Goal: Task Accomplishment & Management: Use online tool/utility

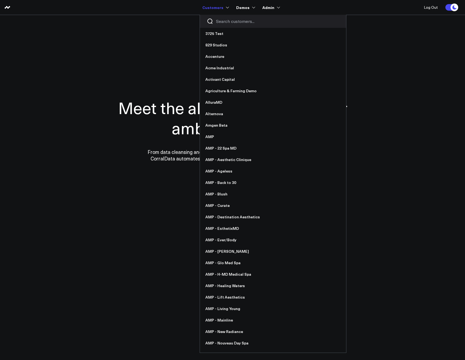
click at [219, 20] on input "Search customers input" at bounding box center [277, 21] width 123 height 6
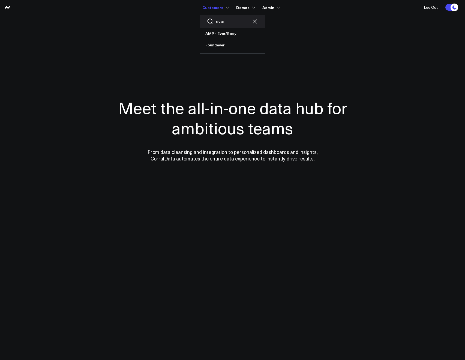
click at [222, 23] on input "ever" at bounding box center [232, 21] width 33 height 6
type input "org"
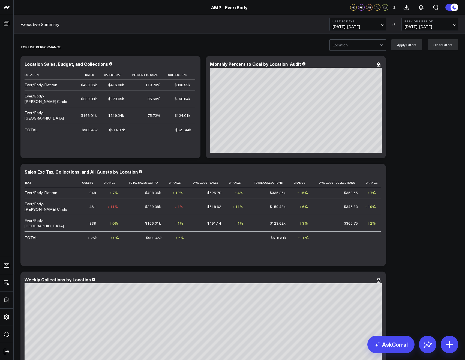
click at [339, 22] on b "Last 30 Days" at bounding box center [357, 21] width 51 height 3
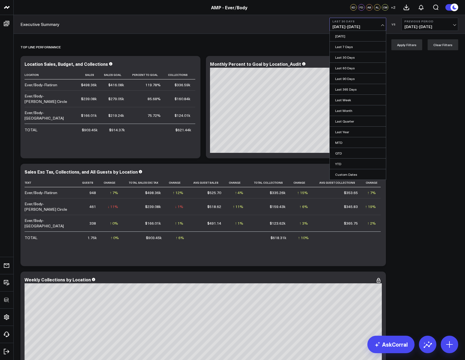
click at [340, 34] on link "Yesterday" at bounding box center [358, 36] width 56 height 10
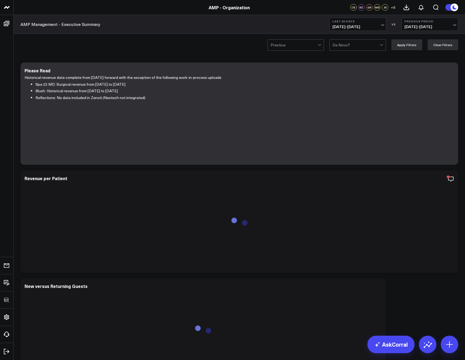
click at [342, 30] on button "Last 30 Days 08/13/25 - 09/11/25" at bounding box center [357, 24] width 57 height 13
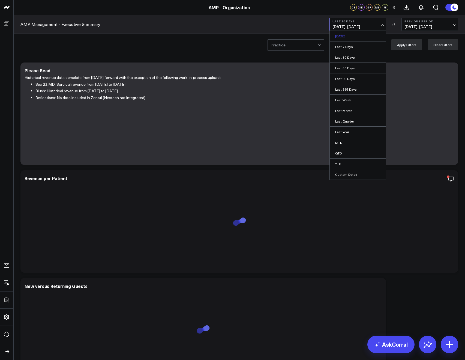
click at [344, 40] on link "Yesterday" at bounding box center [358, 36] width 56 height 10
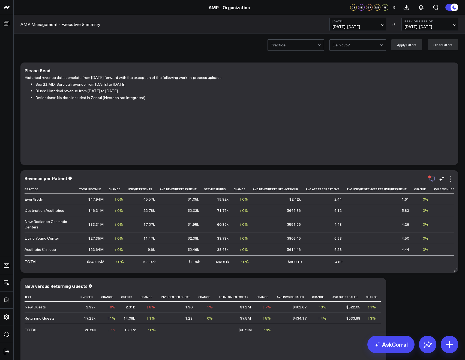
click at [433, 177] on icon "button" at bounding box center [432, 179] width 7 height 7
click at [195, 47] on div "Practice De Novo? Apply Filters Clear Filters" at bounding box center [239, 45] width 451 height 22
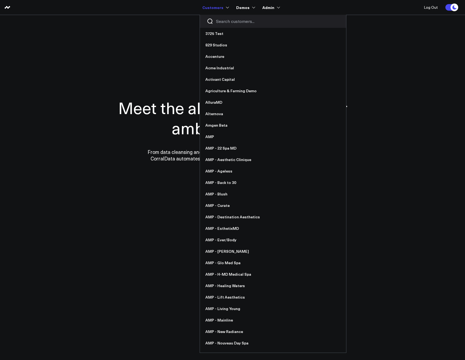
click at [216, 18] on div at bounding box center [273, 21] width 146 height 13
click at [219, 20] on input "Search customers input" at bounding box center [277, 21] width 123 height 6
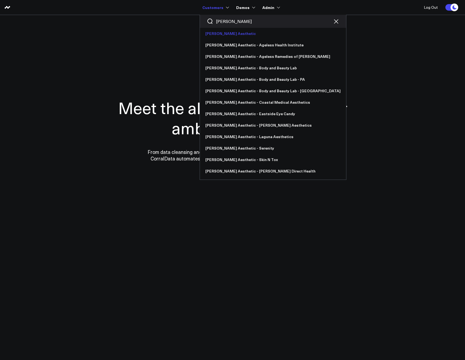
type input "annie"
drag, startPoint x: 218, startPoint y: 31, endPoint x: 216, endPoint y: 29, distance: 2.9
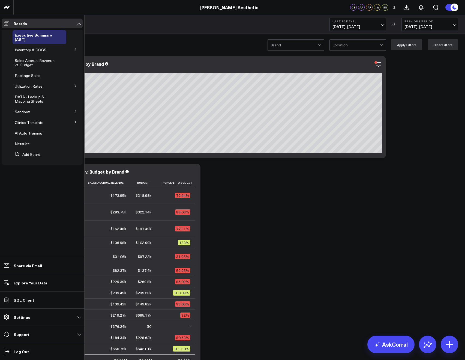
click at [74, 123] on icon at bounding box center [75, 121] width 3 height 3
click at [73, 129] on button at bounding box center [75, 131] width 14 height 8
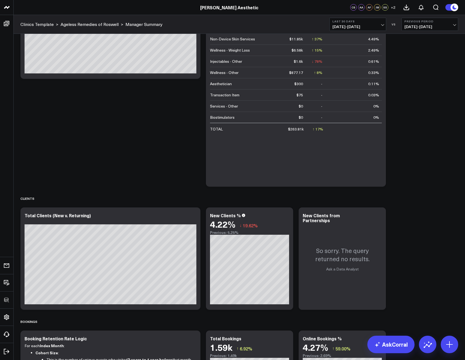
scroll to position [299, 0]
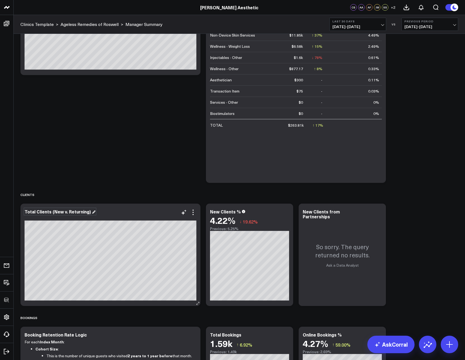
click at [42, 212] on div "Total Clients (New v. Returning)" at bounding box center [60, 211] width 71 height 6
click at [42, 212] on div "Total Clients (New v. Returning)" at bounding box center [58, 211] width 67 height 6
click at [43, 211] on div "Total Clients (New v. Returning)" at bounding box center [58, 211] width 67 height 6
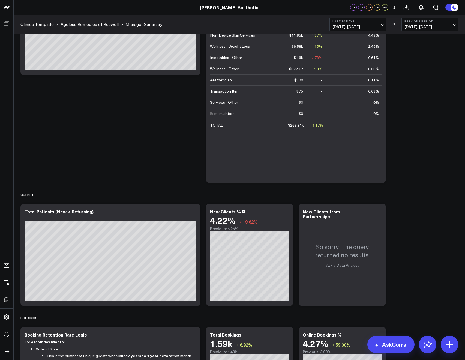
click at [230, 212] on div "New Clients %" at bounding box center [227, 211] width 35 height 6
click at [320, 212] on div "New Clients from Partnerships" at bounding box center [321, 213] width 37 height 11
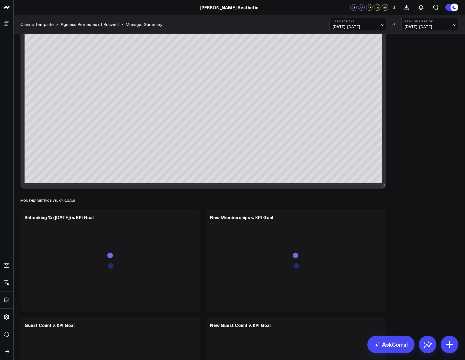
scroll to position [1331, 0]
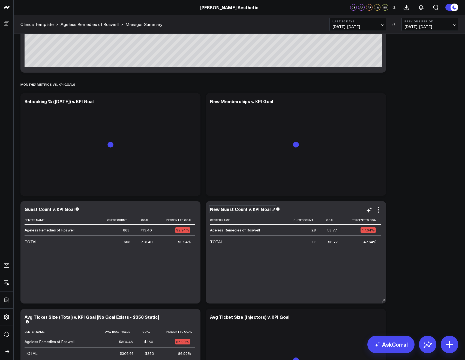
click at [227, 209] on div "New Guest Count v. KPI Goal" at bounding box center [242, 209] width 65 height 6
click at [227, 209] on div "New Guest Count v. KPI Goal" at bounding box center [241, 209] width 62 height 6
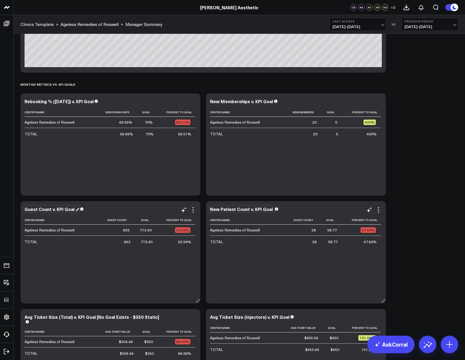
click at [25, 207] on div "Guest Count v. KPI Goal" at bounding box center [52, 209] width 55 height 6
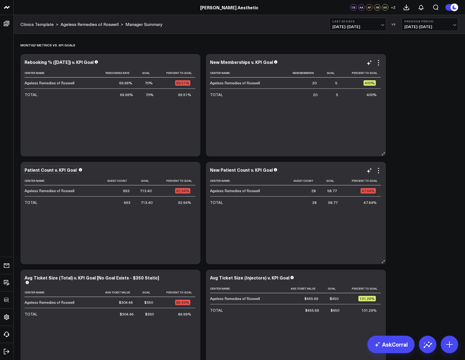
scroll to position [1375, 0]
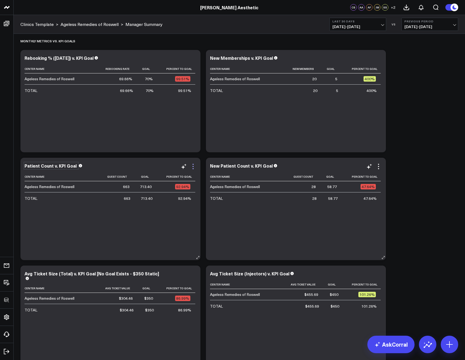
click at [192, 167] on icon at bounding box center [193, 166] width 7 height 7
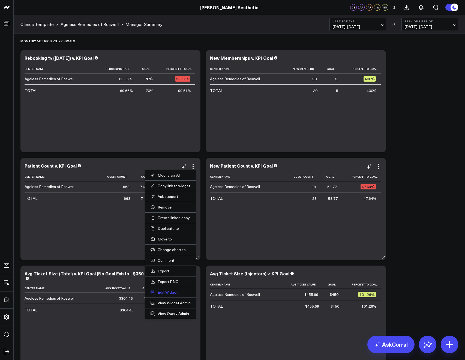
click at [157, 290] on button "Edit Widget" at bounding box center [170, 292] width 40 height 5
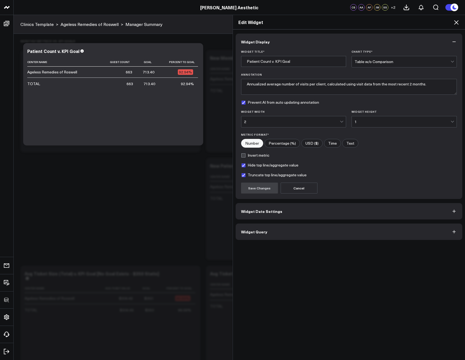
click at [252, 232] on span "Widget Query" at bounding box center [254, 231] width 26 height 4
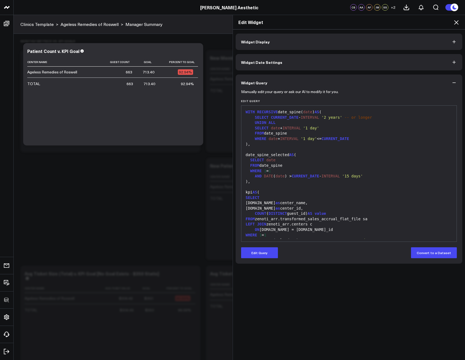
click at [363, 144] on div ")," at bounding box center [349, 143] width 210 height 5
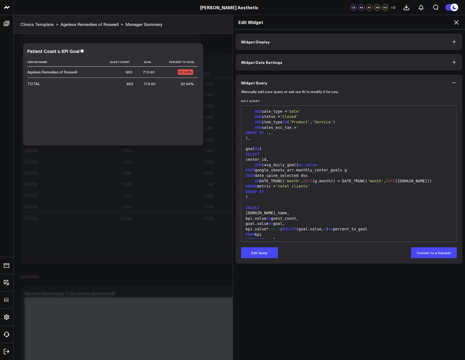
scroll to position [166, 0]
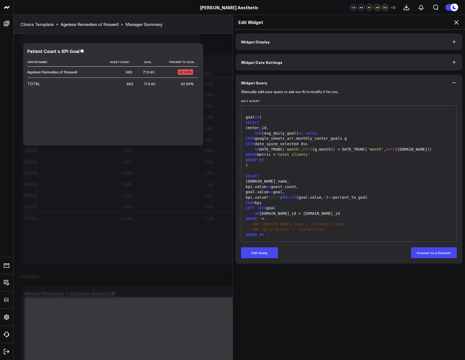
click at [286, 187] on div "kpi.value as guest_count," at bounding box center [349, 186] width 210 height 5
click at [275, 252] on button "Edit Query" at bounding box center [259, 252] width 37 height 11
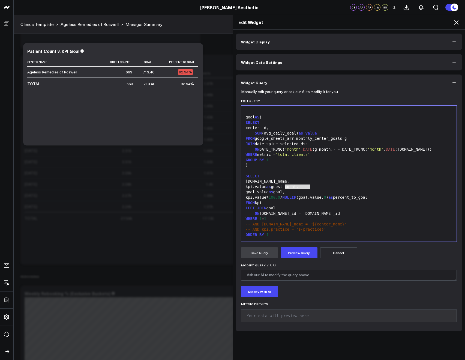
click at [286, 185] on div "kpi.value as guest_count," at bounding box center [349, 186] width 210 height 5
click at [294, 186] on div "kpi.value as guest_count," at bounding box center [349, 186] width 210 height 5
drag, startPoint x: 294, startPoint y: 186, endPoint x: 283, endPoint y: 186, distance: 10.6
click at [283, 186] on div "kpi.value as guest_count," at bounding box center [349, 186] width 210 height 5
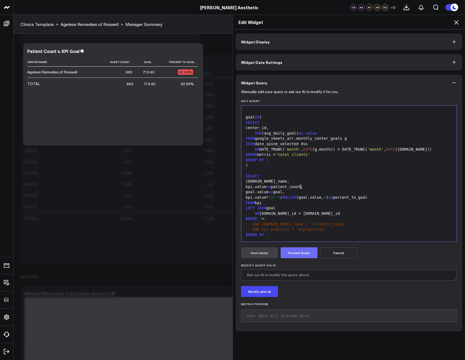
click at [284, 254] on button "Preview Query" at bounding box center [299, 252] width 37 height 11
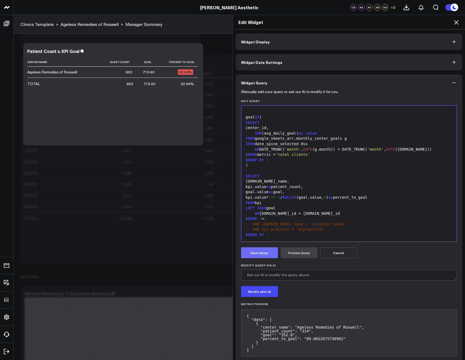
click at [259, 253] on button "Save Query" at bounding box center [259, 252] width 37 height 11
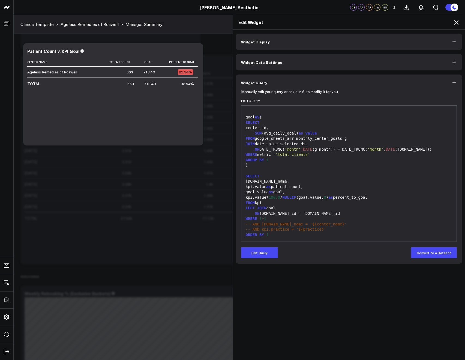
click at [454, 20] on icon at bounding box center [456, 22] width 4 height 4
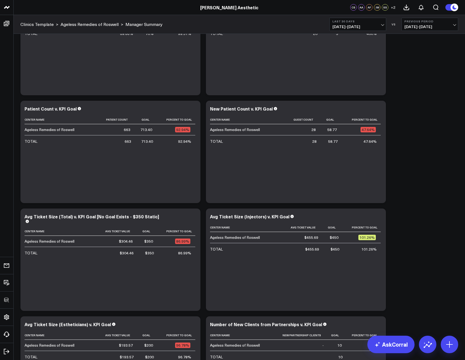
scroll to position [1432, 0]
click at [379, 109] on icon at bounding box center [378, 109] width 7 height 7
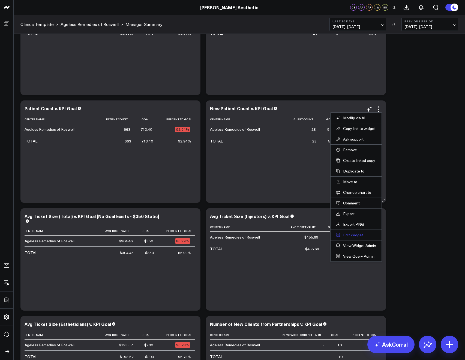
click at [346, 233] on button "Edit Widget" at bounding box center [356, 234] width 40 height 5
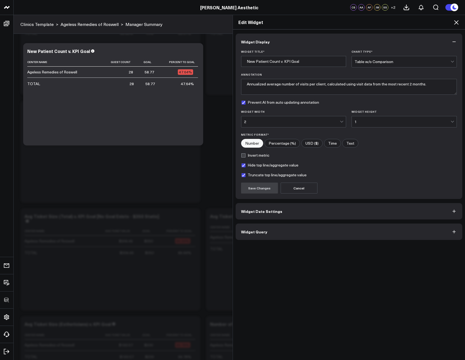
click at [259, 236] on button "Widget Query" at bounding box center [349, 231] width 227 height 16
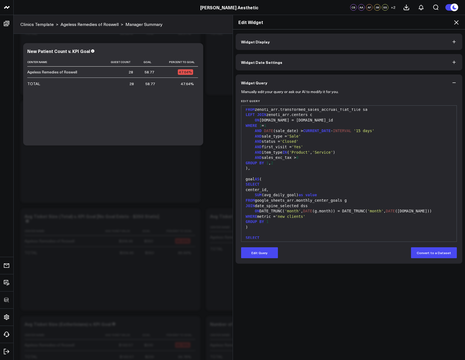
scroll to position [171, 0]
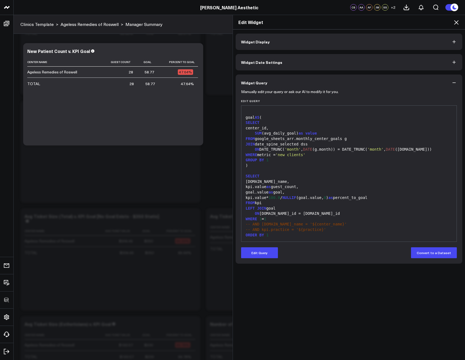
click at [285, 188] on div "kpi.value as guest_count," at bounding box center [349, 186] width 210 height 5
click at [268, 254] on button "Edit Query" at bounding box center [259, 252] width 37 height 11
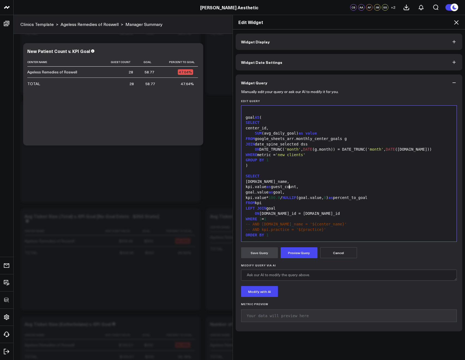
click at [286, 187] on div "kpi.value as guest_count," at bounding box center [349, 186] width 210 height 5
click at [288, 187] on div "kpi.value as guest_count," at bounding box center [349, 186] width 210 height 5
drag, startPoint x: 294, startPoint y: 186, endPoint x: 282, endPoint y: 186, distance: 12.0
click at [282, 186] on div "kpi.value as guest_count," at bounding box center [349, 186] width 210 height 5
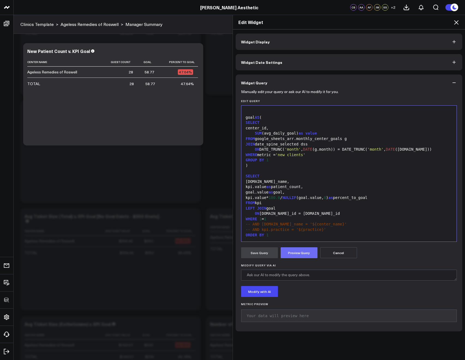
click at [296, 249] on button "Preview Query" at bounding box center [299, 252] width 37 height 11
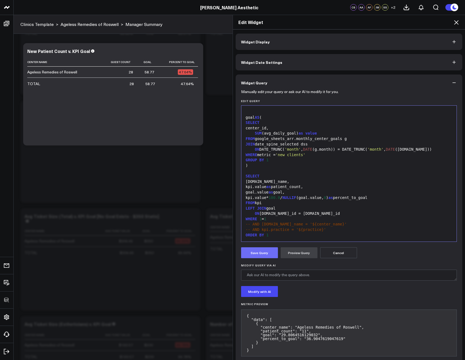
click at [259, 253] on button "Save Query" at bounding box center [259, 252] width 37 height 11
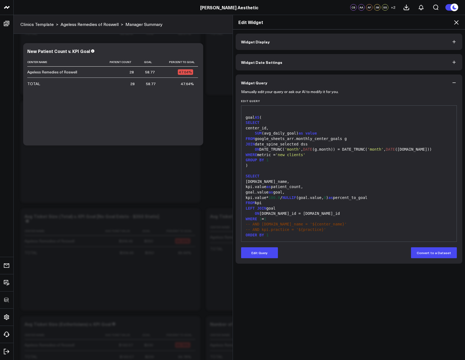
click at [458, 22] on icon at bounding box center [456, 22] width 7 height 7
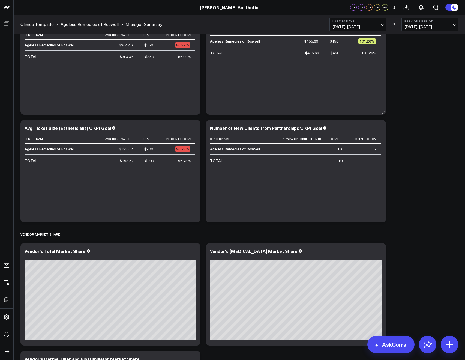
scroll to position [1565, 0]
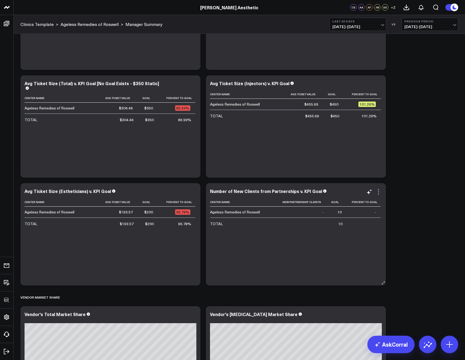
click at [380, 191] on icon at bounding box center [378, 191] width 7 height 7
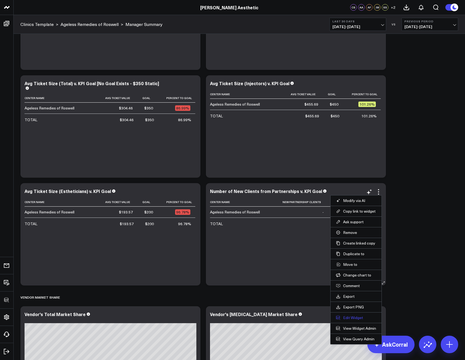
click at [354, 318] on button "Edit Widget" at bounding box center [356, 317] width 40 height 5
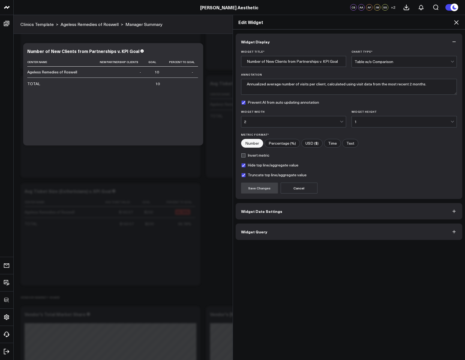
click at [258, 230] on span "Widget Query" at bounding box center [254, 231] width 26 height 4
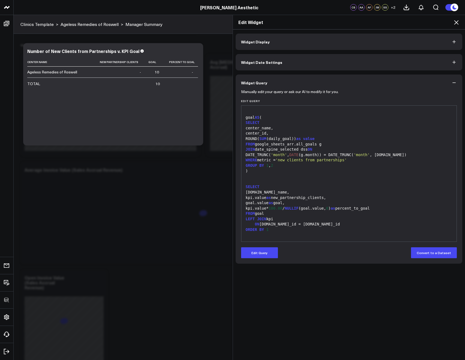
scroll to position [2095, 0]
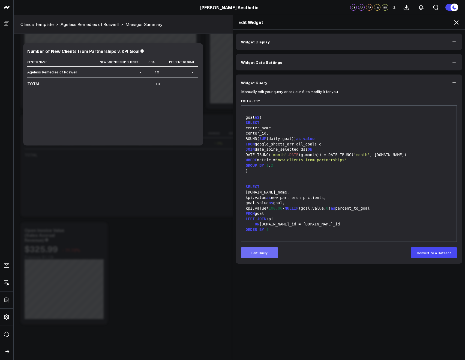
click at [254, 251] on button "Edit Query" at bounding box center [259, 252] width 37 height 11
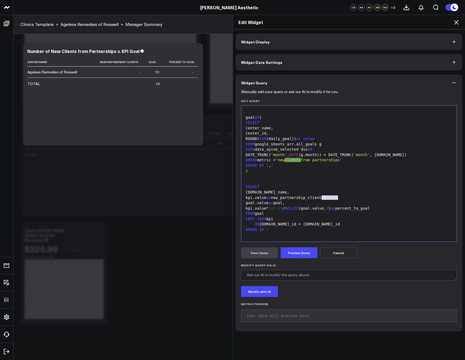
drag, startPoint x: 320, startPoint y: 197, endPoint x: 335, endPoint y: 196, distance: 15.1
click at [335, 196] on div "kpi.value as new_partnership_clients," at bounding box center [349, 197] width 210 height 5
click at [308, 248] on button "Preview Query" at bounding box center [299, 252] width 37 height 11
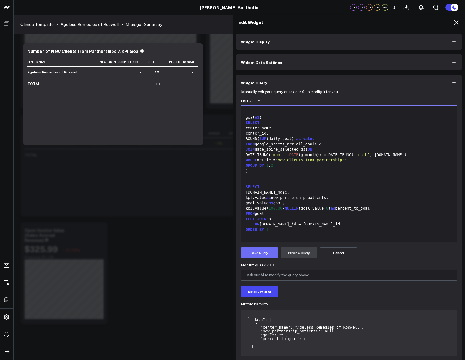
click at [262, 253] on button "Save Query" at bounding box center [259, 252] width 37 height 11
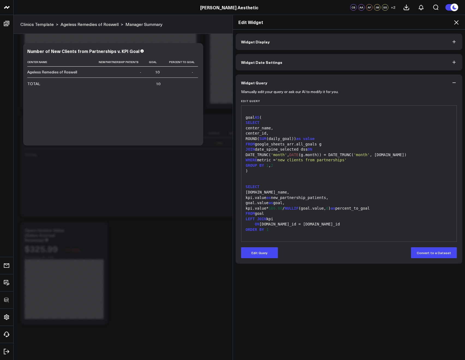
click at [454, 23] on icon at bounding box center [456, 22] width 7 height 7
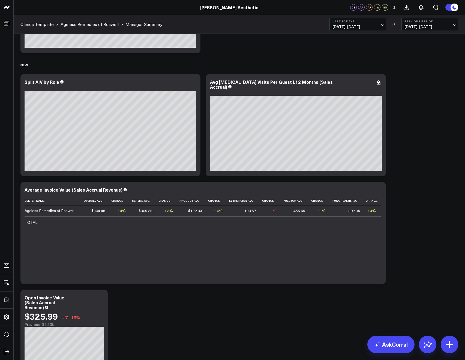
scroll to position [1995, 0]
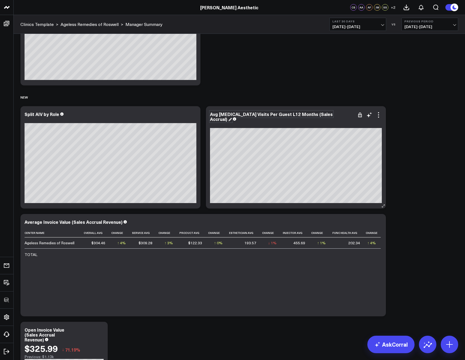
click at [274, 113] on div "Avg Neurotoxin Visits Per Guest L12 Months (Sales Accrual)" at bounding box center [271, 116] width 123 height 11
click at [270, 113] on div "Avg Neurotoxin Visits Per Guest L12 Months (Sales Accrual)" at bounding box center [271, 116] width 123 height 11
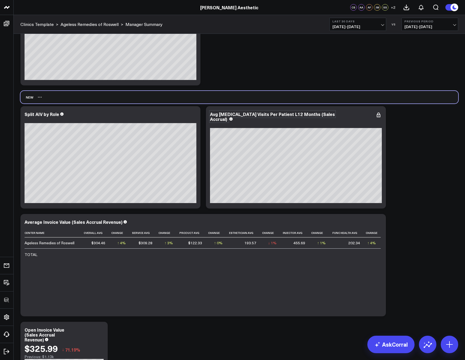
click at [284, 95] on div "NEW" at bounding box center [239, 97] width 438 height 13
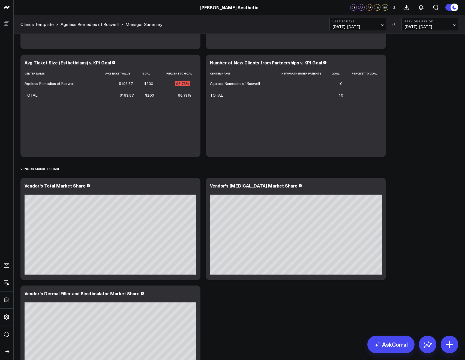
scroll to position [1702, 0]
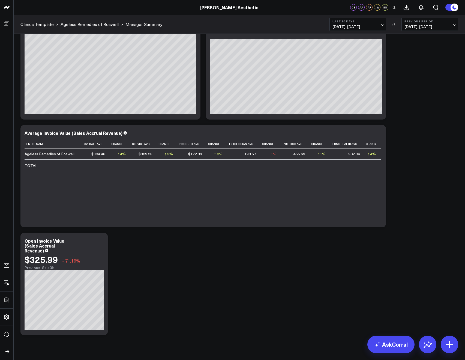
scroll to position [2095, 0]
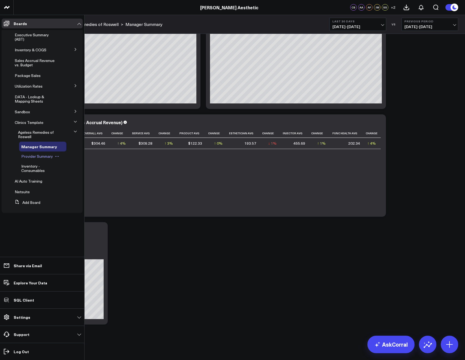
click at [26, 155] on span "Provider Summary" at bounding box center [37, 155] width 32 height 5
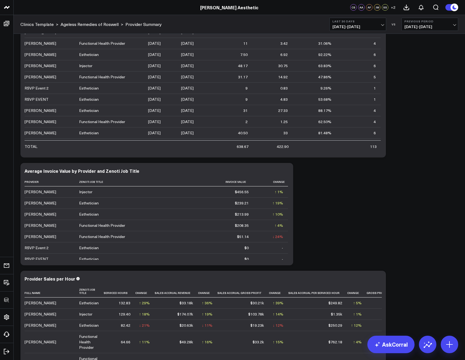
scroll to position [447, 0]
click at [74, 169] on div "Average Invoice Value by Provider and Zenoti Job Title" at bounding box center [84, 170] width 119 height 6
click at [72, 171] on div "Average Invoice Value by Provider and Zenoti Job Title" at bounding box center [83, 170] width 116 height 6
drag, startPoint x: 92, startPoint y: 170, endPoint x: 99, endPoint y: 171, distance: 6.9
click at [99, 171] on div "Average Invoice Value by Provider and Zenoti Job Title" at bounding box center [83, 170] width 116 height 6
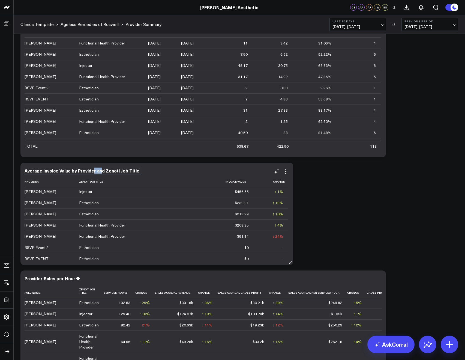
click at [99, 171] on div "Average Invoice Value by Provider and Zenoti Job Title" at bounding box center [83, 170] width 116 height 6
drag, startPoint x: 93, startPoint y: 170, endPoint x: 156, endPoint y: 171, distance: 63.3
click at [156, 171] on div "Average Invoice Value by Provider and Zenoti Job Title" at bounding box center [157, 170] width 264 height 5
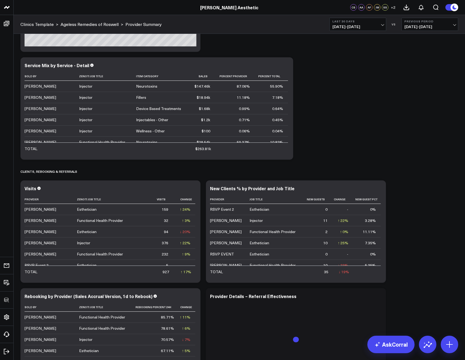
scroll to position [1214, 0]
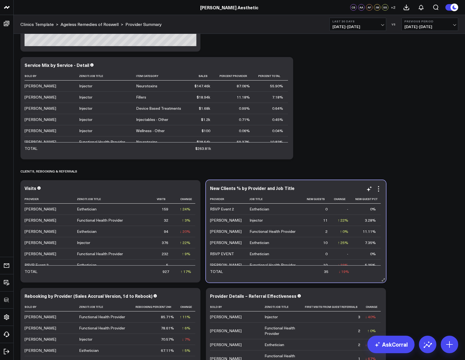
click at [293, 189] on div "New Clients % by Provider and Job Title" at bounding box center [296, 187] width 172 height 5
click at [291, 189] on div "New Clients % by Provider and Job Title" at bounding box center [296, 187] width 172 height 5
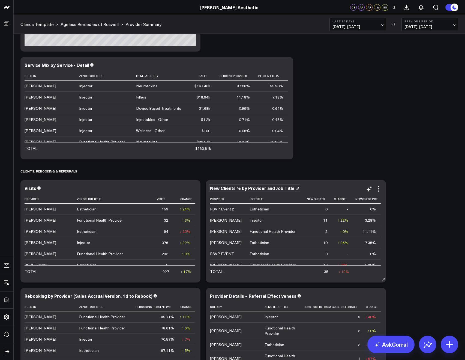
drag, startPoint x: 291, startPoint y: 189, endPoint x: 270, endPoint y: 188, distance: 20.4
click at [270, 188] on div "New Clients % by Provider and Job Title" at bounding box center [254, 188] width 89 height 6
click at [267, 188] on div "New Clients % by Provider and Job Title" at bounding box center [253, 188] width 86 height 6
drag, startPoint x: 263, startPoint y: 188, endPoint x: 296, endPoint y: 188, distance: 33.0
click at [299, 188] on div "New Clients % by Provider and Job Title" at bounding box center [296, 187] width 172 height 5
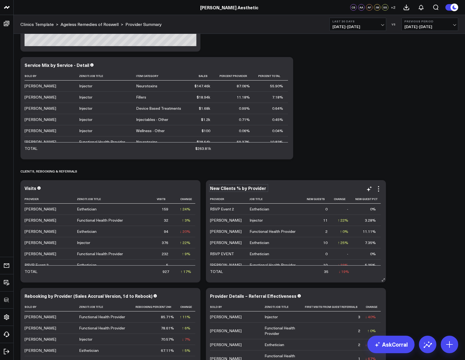
click at [223, 188] on div "New Clients % by Provider" at bounding box center [238, 188] width 57 height 6
click at [380, 189] on icon at bounding box center [378, 188] width 7 height 7
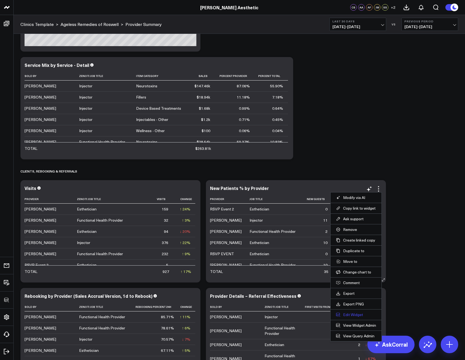
click at [363, 313] on button "Edit Widget" at bounding box center [356, 314] width 40 height 5
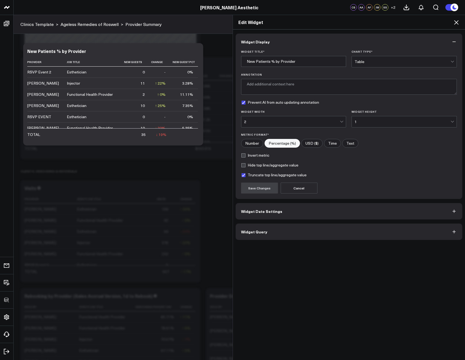
click at [281, 238] on button "Widget Query" at bounding box center [349, 231] width 227 height 16
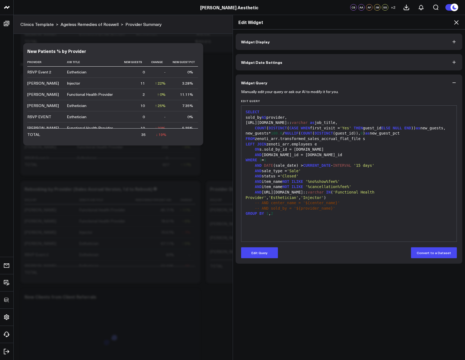
scroll to position [1335, 0]
click at [253, 251] on button "Edit Query" at bounding box center [259, 252] width 37 height 11
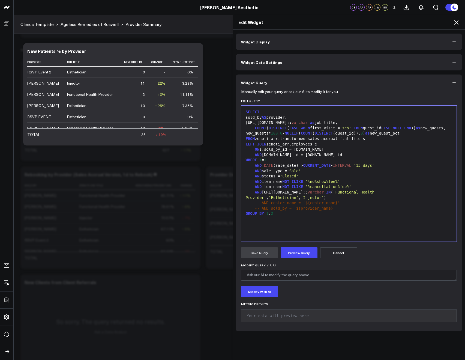
click at [258, 131] on div "COUNT ( DISTINCT ( CASE WHEN first_visit = 'Yes' THEN guest_id ELSE NULL END ))…" at bounding box center [349, 127] width 210 height 5
drag, startPoint x: 254, startPoint y: 133, endPoint x: 266, endPoint y: 132, distance: 12.3
click at [266, 131] on div "COUNT ( DISTINCT ( CASE WHEN first_visit = 'Yes' THEN guest_id ELSE NULL END ))…" at bounding box center [349, 127] width 210 height 5
click at [296, 248] on button "Preview Query" at bounding box center [299, 252] width 37 height 11
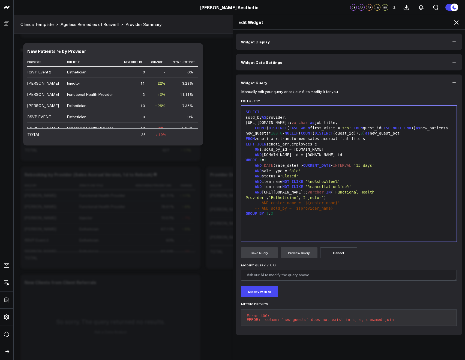
click at [267, 141] on div "FROM zenoti_arr.transformed_sales_accrual_flat_file s" at bounding box center [349, 138] width 210 height 5
drag, startPoint x: 276, startPoint y: 138, endPoint x: 262, endPoint y: 138, distance: 13.7
click at [262, 136] on div "new_guests* 100.0 / NULLIF ( COUNT ( DISTINCT (guest_id)), 0 ) as new_guest_pct" at bounding box center [349, 133] width 210 height 5
click at [317, 135] on span "COUNT" at bounding box center [310, 133] width 11 height 4
click at [405, 136] on div "new_guests* 100.0 / NULLIF ( COUNT ( DISTINCT (guest_id)), 0 ) as new_guest_pct" at bounding box center [349, 133] width 210 height 5
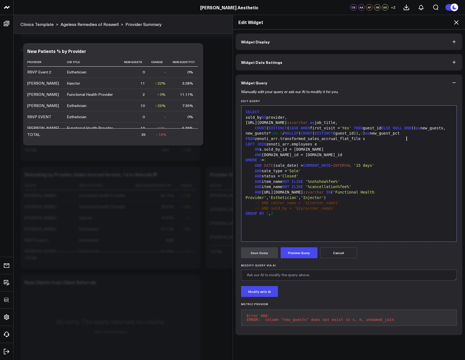
click at [405, 136] on div "new_guests* 100.0 / NULLIF ( COUNT ( DISTINCT (guest_id)), 0 ) as new_guest_pct" at bounding box center [349, 133] width 210 height 5
click at [400, 136] on div "new_guests* 100.0 / NULLIF ( COUNT ( DISTINCT (guest_id)), 0 ) as new_guest_pct" at bounding box center [349, 133] width 210 height 5
drag, startPoint x: 401, startPoint y: 138, endPoint x: 408, endPoint y: 138, distance: 7.4
click at [408, 136] on div "new_ guest s* 100.0 / NULLIF ( COUNT ( DISTINCT ( guest _id)), 0 ) as new_guest…" at bounding box center [349, 133] width 210 height 5
click at [276, 257] on div "Save Query Preview Query Cancel" at bounding box center [349, 252] width 216 height 11
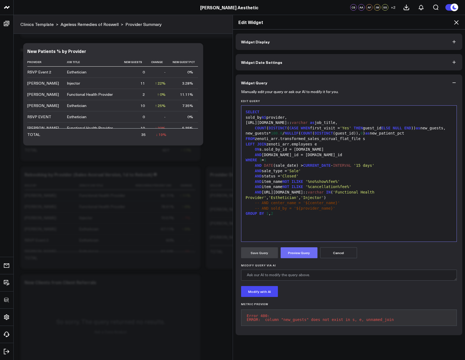
click at [285, 255] on button "Preview Query" at bounding box center [299, 252] width 37 height 11
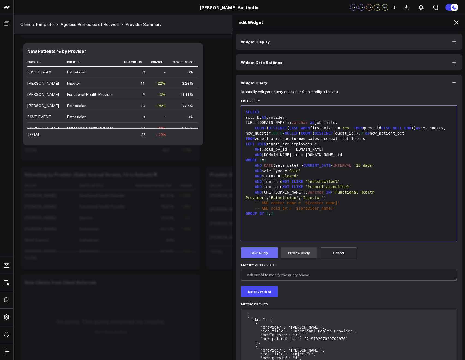
click at [255, 250] on button "Save Query" at bounding box center [259, 252] width 37 height 11
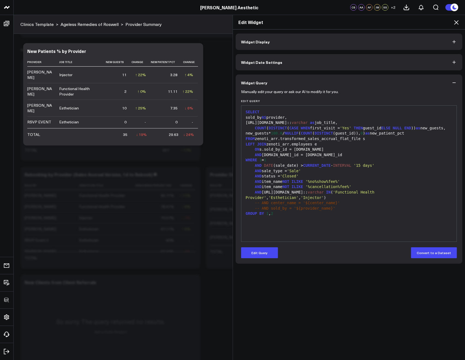
click at [457, 23] on icon at bounding box center [456, 22] width 4 height 4
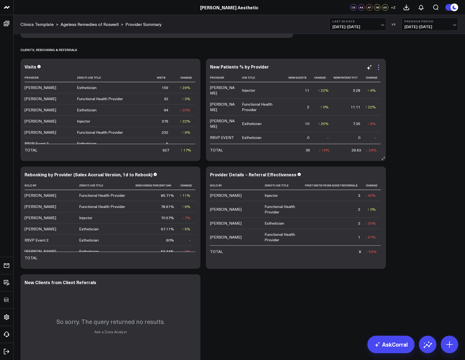
click at [380, 67] on icon at bounding box center [378, 67] width 7 height 7
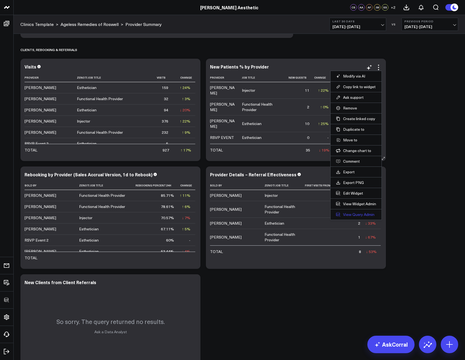
click at [354, 213] on link "View Query Admin" at bounding box center [356, 214] width 40 height 5
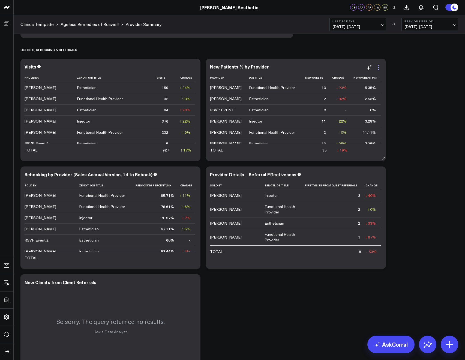
click at [378, 66] on icon at bounding box center [378, 67] width 7 height 7
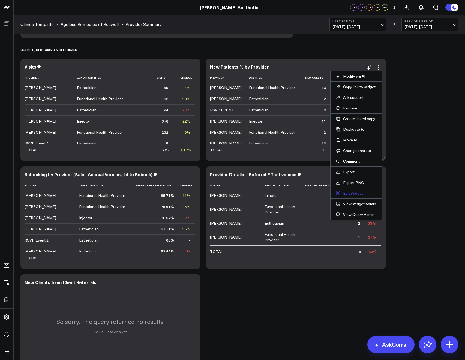
click at [346, 193] on button "Edit Widget" at bounding box center [356, 193] width 40 height 5
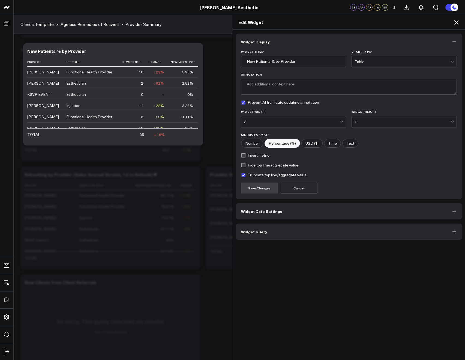
click at [291, 233] on button "Widget Query" at bounding box center [349, 231] width 227 height 16
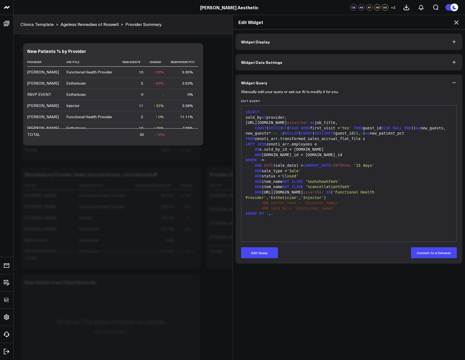
click at [259, 131] on div "COUNT ( DISTINCT ( CASE WHEN first_visit = 'Yes' THEN guest_id ELSE NULL END ))…" at bounding box center [349, 127] width 210 height 5
click at [261, 259] on div "Manually edit your query or ask our AI to modify it for you. Edit Query 99 1 2 …" at bounding box center [349, 177] width 227 height 173
click at [260, 257] on button "Edit Query" at bounding box center [259, 252] width 37 height 11
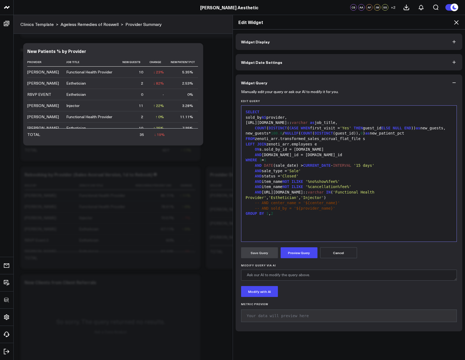
click at [258, 131] on div "COUNT ( DISTINCT ( CASE WHEN first_visit = 'Yes' THEN guest_id ELSE NULL END ))…" at bounding box center [349, 127] width 210 height 5
click at [254, 131] on div "COUNT ( DISTINCT ( CASE WHEN first_visit = 'Yes' THEN guest_id ELSE NULL END ))…" at bounding box center [349, 127] width 210 height 5
drag, startPoint x: 253, startPoint y: 133, endPoint x: 265, endPoint y: 131, distance: 12.7
click at [266, 131] on div "COUNT ( DISTINCT ( CASE WHEN first_visit = 'Yes' THEN guest_id ELSE NULL END ))…" at bounding box center [349, 127] width 210 height 5
drag, startPoint x: 253, startPoint y: 132, endPoint x: 270, endPoint y: 132, distance: 17.2
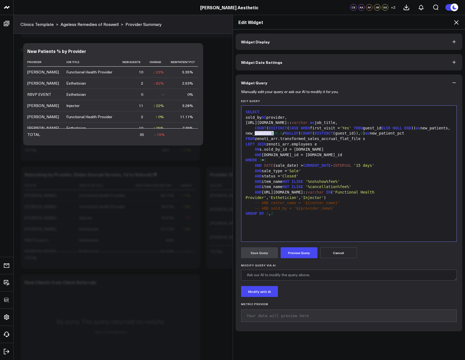
click at [270, 131] on div "COUNT ( DISTINCT ( CASE WHEN first_visit = 'Yes' THEN guest_id ELSE NULL END ))…" at bounding box center [349, 127] width 210 height 5
copy div "patients"
drag, startPoint x: 262, startPoint y: 139, endPoint x: 275, endPoint y: 137, distance: 12.9
click at [275, 136] on div "new_guests* 100.0 / NULLIF ( COUNT ( DISTINCT (guest_id)), 0 ) as new_patient_p…" at bounding box center [349, 133] width 210 height 5
click at [311, 129] on div "COUNT ( DISTINCT ( CASE WHEN first_visit = 'Yes' THEN guest_id ELSE NULL END ))…" at bounding box center [349, 127] width 210 height 5
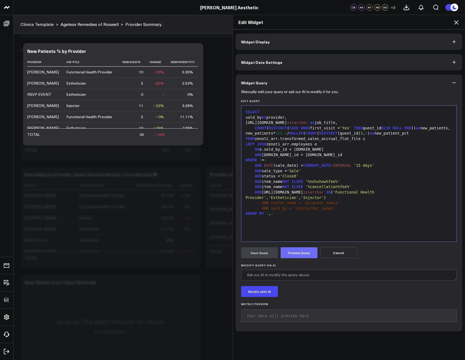
click at [293, 256] on button "Preview Query" at bounding box center [299, 252] width 37 height 11
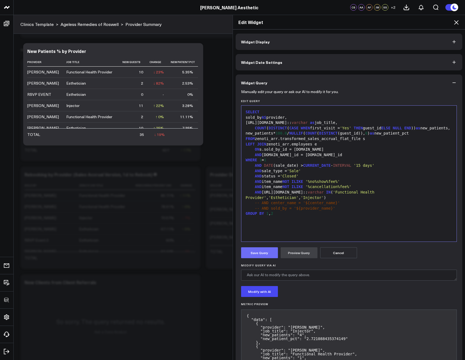
click at [253, 255] on button "Save Query" at bounding box center [259, 252] width 37 height 11
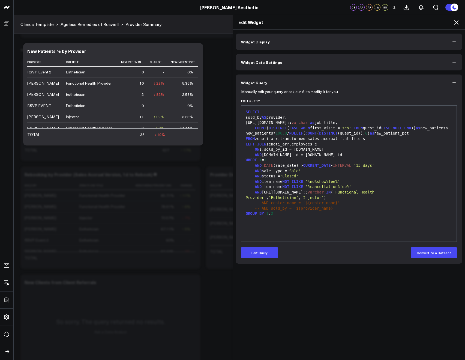
click at [454, 19] on div "Edit Widget" at bounding box center [349, 22] width 232 height 14
click at [455, 22] on icon at bounding box center [456, 22] width 7 height 7
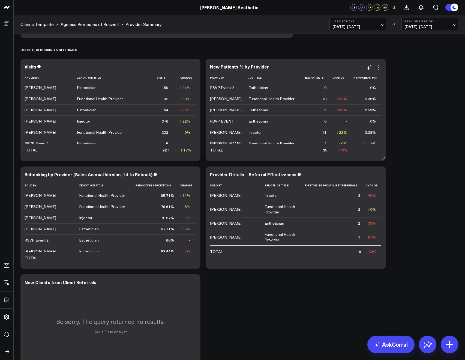
click at [378, 66] on icon at bounding box center [378, 67] width 7 height 7
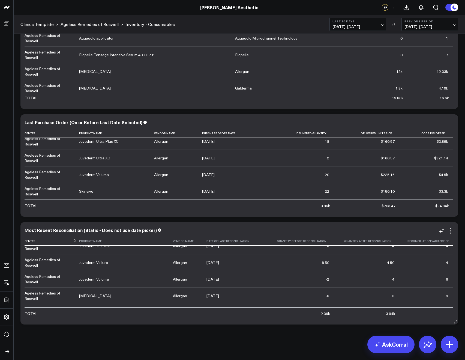
scroll to position [155, 0]
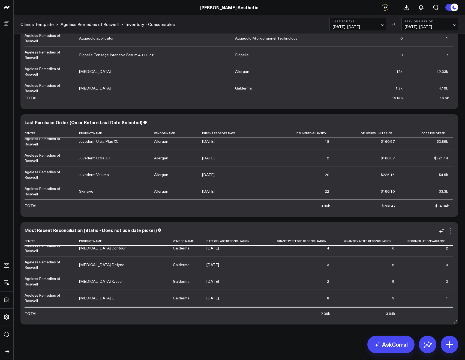
click at [451, 231] on icon at bounding box center [450, 230] width 7 height 7
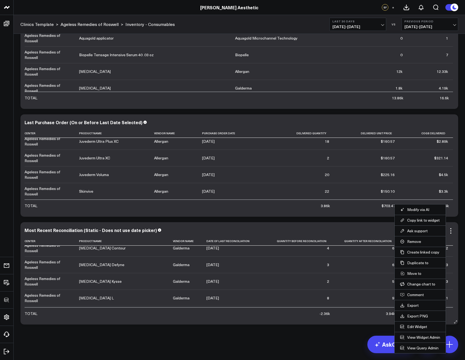
click at [410, 329] on li "Edit Widget" at bounding box center [420, 326] width 51 height 11
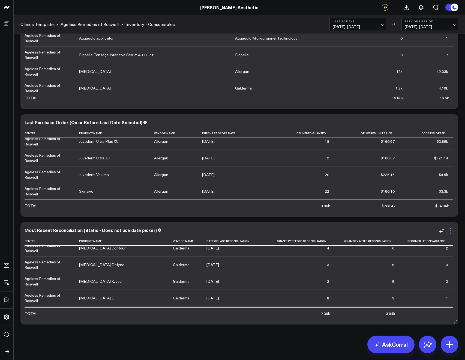
click at [450, 231] on icon at bounding box center [450, 230] width 7 height 7
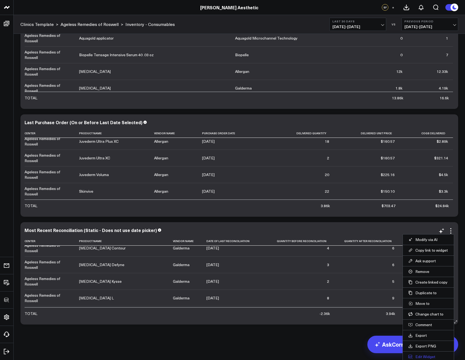
click at [419, 354] on button "Edit Widget" at bounding box center [428, 356] width 40 height 5
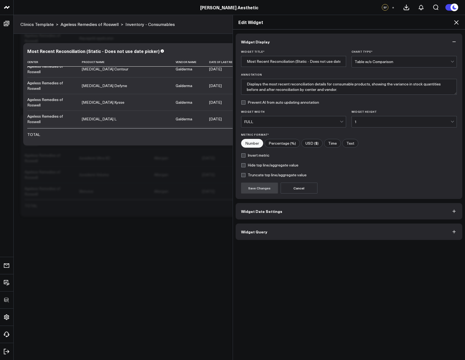
click at [259, 237] on button "Widget Query" at bounding box center [349, 231] width 227 height 16
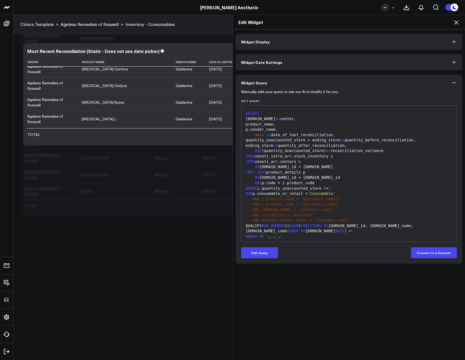
scroll to position [80, 0]
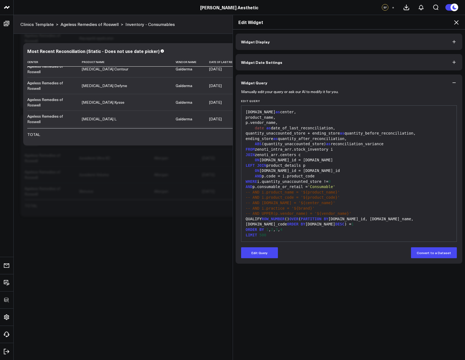
click at [458, 24] on icon at bounding box center [456, 22] width 4 height 4
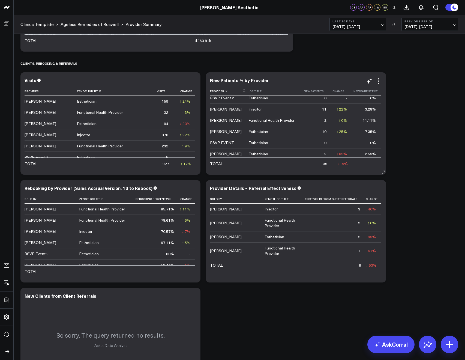
scroll to position [16, 0]
click at [378, 186] on icon at bounding box center [378, 188] width 7 height 7
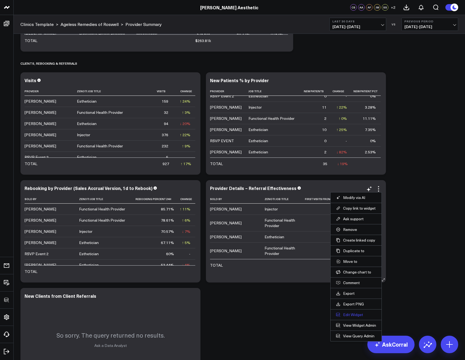
click at [351, 315] on button "Edit Widget" at bounding box center [356, 314] width 40 height 5
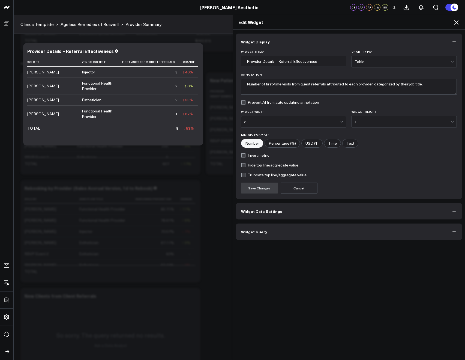
click at [268, 239] on div "Widget Display Widget Title * Provider Details – Referral Effectiveness Chart T…" at bounding box center [349, 194] width 232 height 330
click at [267, 238] on button "Widget Query" at bounding box center [349, 231] width 227 height 16
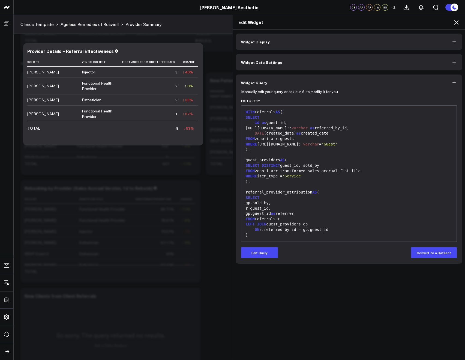
click at [326, 217] on div "FROM referrals r" at bounding box center [349, 218] width 210 height 5
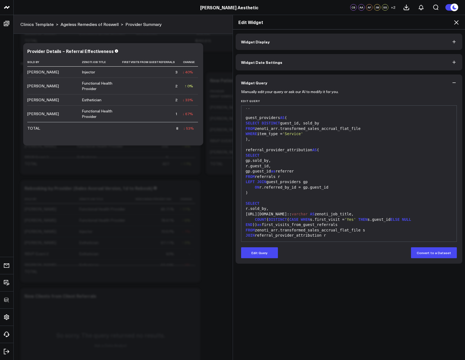
scroll to position [112, 0]
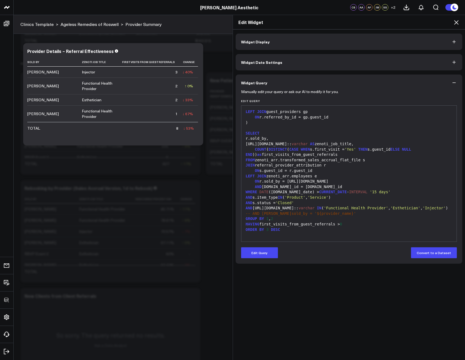
click at [290, 154] on div "COUNT ( DISTINCT ( CASE WHEN s.first_visit = 'Yes' THEN s.guest_id ELSE NULL EN…" at bounding box center [349, 152] width 210 height 11
click at [290, 156] on div "COUNT ( DISTINCT ( CASE WHEN s.first_visit = 'Yes' THEN s.guest_id ELSE NULL EN…" at bounding box center [349, 152] width 210 height 11
drag, startPoint x: 285, startPoint y: 154, endPoint x: 297, endPoint y: 155, distance: 12.3
click at [297, 155] on div "COUNT ( DISTINCT ( CASE WHEN s.first_visit = 'Yes' THEN s. guest _id ELSE NULL …" at bounding box center [349, 152] width 210 height 11
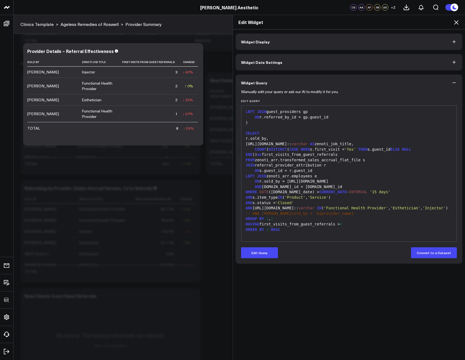
click at [297, 155] on div "COUNT ( DISTINCT ( CASE WHEN s.first_visit = 'Yes' THEN s.guest_id ELSE NULL EN…" at bounding box center [349, 152] width 210 height 11
click at [296, 155] on div "COUNT ( DISTINCT ( CASE WHEN s.first_visit = 'Yes' THEN s.guest_id ELSE NULL EN…" at bounding box center [349, 152] width 210 height 11
click at [257, 252] on button "Edit Query" at bounding box center [259, 252] width 37 height 11
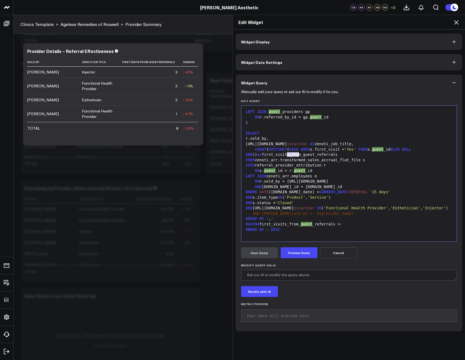
drag, startPoint x: 285, startPoint y: 155, endPoint x: 296, endPoint y: 154, distance: 10.7
click at [296, 154] on div "COUNT ( DISTINCT ( CASE WHEN s.first_visit = 'Yes' THEN s. guest _id ELSE NULL …" at bounding box center [349, 152] width 210 height 11
click at [294, 178] on div "LEFT JOIN zenoti_arr.employees e" at bounding box center [349, 175] width 210 height 5
click at [341, 180] on div "ON r.sold_by = e.personal_info.name" at bounding box center [349, 181] width 210 height 5
click at [233, 34] on div "Widget Display Widget Date Settings Widget Query Manually edit your query or as…" at bounding box center [349, 194] width 232 height 330
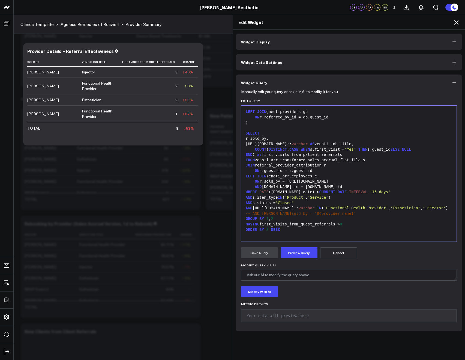
scroll to position [1297, 0]
click at [306, 224] on div "HAVING first_visits_from_guest_referrals > 0" at bounding box center [349, 223] width 210 height 5
click at [303, 223] on div "HAVING first_visits_from_guest_referrals > 0" at bounding box center [349, 223] width 210 height 5
drag, startPoint x: 301, startPoint y: 224, endPoint x: 311, endPoint y: 224, distance: 10.6
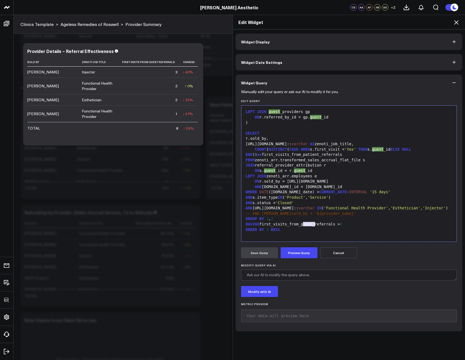
click at [311, 224] on div "HAVING first_visits_from_guest_referrals > 0" at bounding box center [349, 223] width 210 height 5
click at [292, 254] on button "Preview Query" at bounding box center [299, 252] width 37 height 11
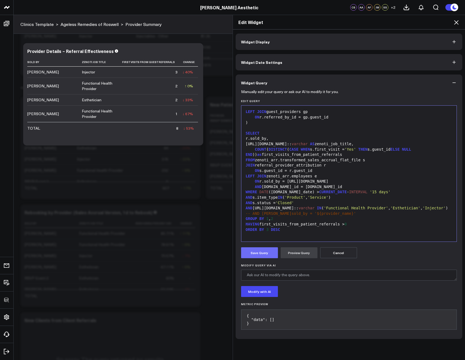
click at [268, 251] on button "Save Query" at bounding box center [259, 252] width 37 height 11
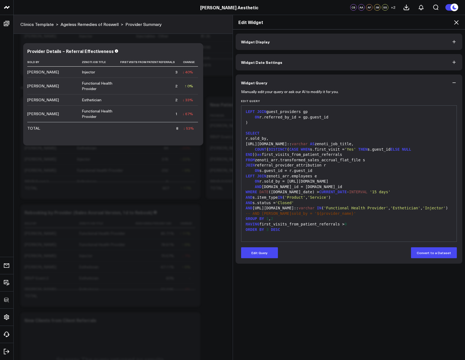
click at [453, 20] on icon at bounding box center [456, 22] width 7 height 7
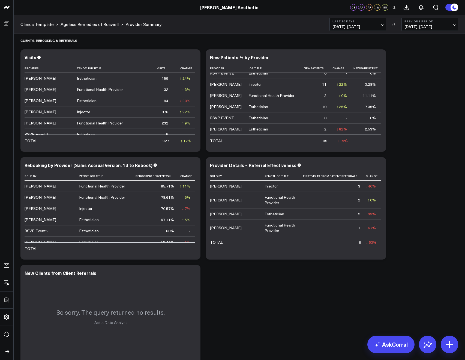
scroll to position [1431, 0]
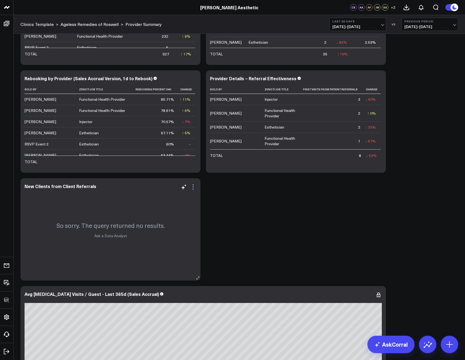
click at [194, 185] on icon at bounding box center [193, 186] width 7 height 7
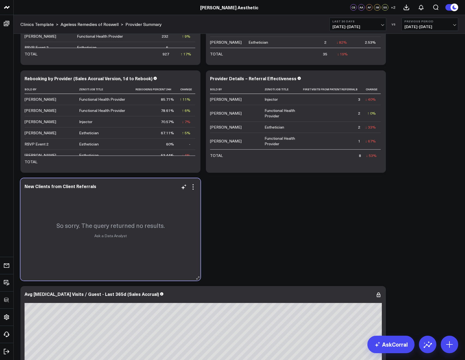
click at [37, 191] on div "So sorry. The query returned no results. Ask a Data Analyst" at bounding box center [110, 229] width 180 height 102
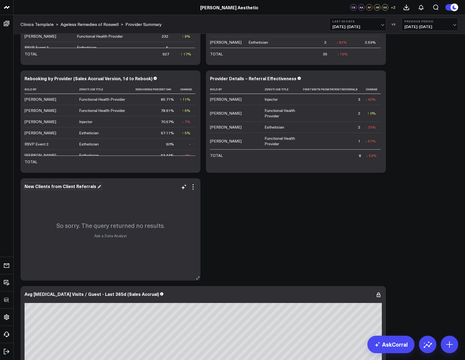
click at [40, 187] on div "New Clients from Client Referrals" at bounding box center [63, 186] width 76 height 6
click at [40, 187] on div "New Clients from Client Referrals" at bounding box center [61, 186] width 73 height 6
click at [192, 188] on icon at bounding box center [193, 186] width 7 height 7
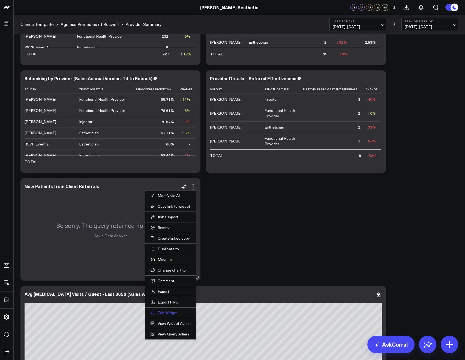
click at [168, 310] on button "Edit Widget" at bounding box center [170, 312] width 40 height 5
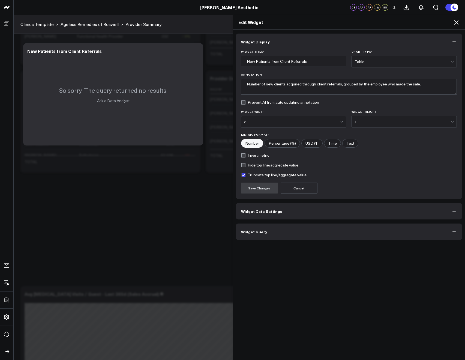
click at [250, 229] on span "Widget Query" at bounding box center [254, 231] width 26 height 4
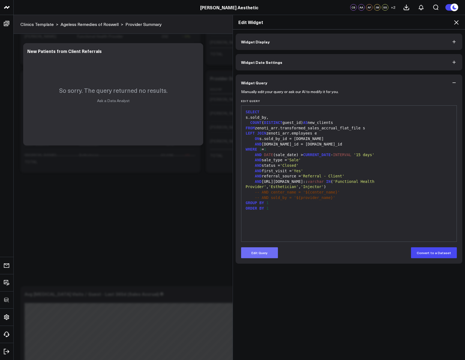
click at [257, 248] on button "Edit Query" at bounding box center [259, 252] width 37 height 11
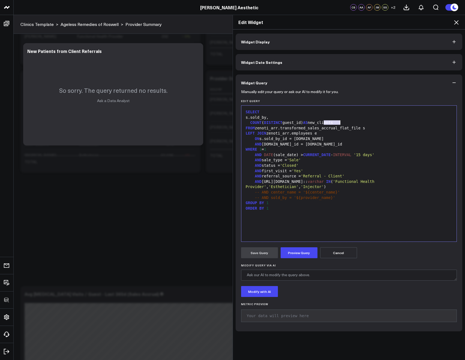
drag, startPoint x: 323, startPoint y: 121, endPoint x: 337, endPoint y: 122, distance: 14.5
click at [337, 122] on div "COUNT ( DISTINCT guest_id) AS new_clients" at bounding box center [349, 122] width 210 height 5
click at [345, 129] on div "FROM zenoti_arr.transformed_sales_accrual_flat_file s" at bounding box center [349, 127] width 210 height 5
drag, startPoint x: 286, startPoint y: 263, endPoint x: 290, endPoint y: 244, distance: 18.9
click at [286, 260] on form "Manually edit your query or ask our AI to modify it for you. Edit Query 99 1 2 …" at bounding box center [349, 208] width 216 height 235
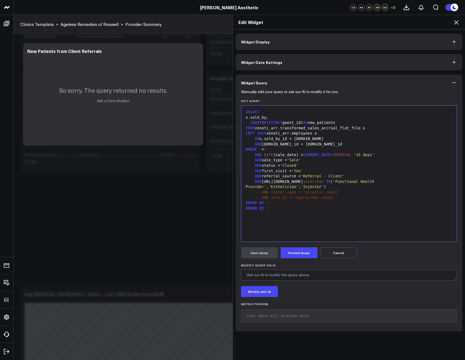
click at [290, 244] on form "Manually edit your query or ask our AI to modify it for you. Edit Query 99 1 2 …" at bounding box center [349, 208] width 216 height 235
click at [290, 252] on button "Preview Query" at bounding box center [299, 252] width 37 height 11
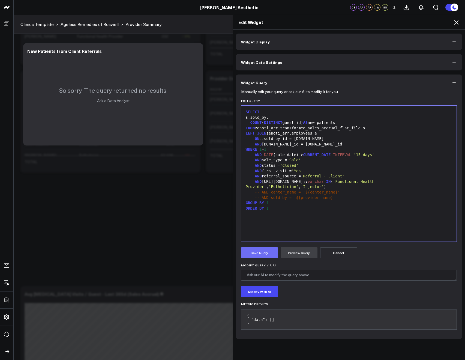
click at [253, 255] on button "Save Query" at bounding box center [259, 252] width 37 height 11
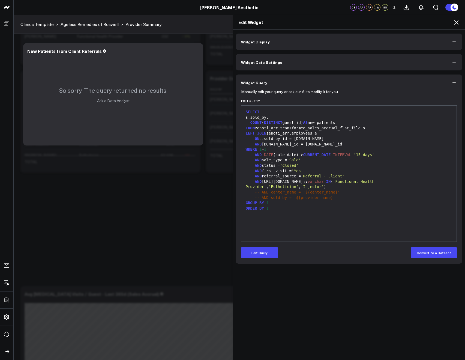
click at [309, 154] on span "CURRENT_DATE" at bounding box center [317, 154] width 28 height 4
click at [453, 24] on icon at bounding box center [456, 22] width 7 height 7
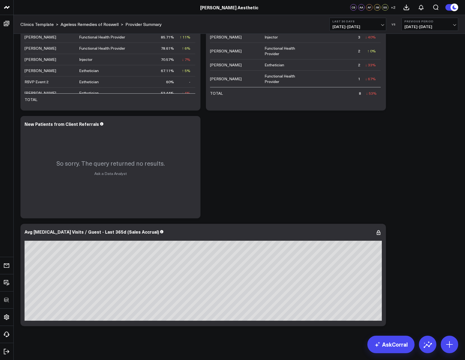
scroll to position [1495, 0]
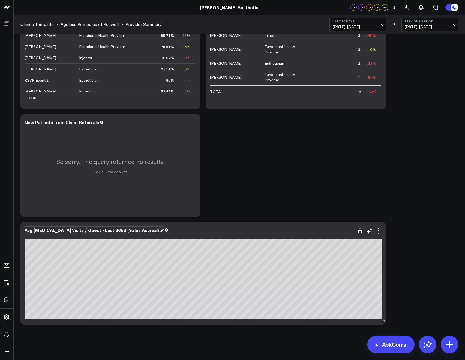
click at [90, 228] on div "Avg Neurotoxin Visits / Guest - Last 365d (Sales Accrual)" at bounding box center [94, 230] width 139 height 6
click at [79, 230] on div "Avg Neurotoxin Visits / Guest - Last 365d (Sales Accrual)" at bounding box center [92, 230] width 135 height 6
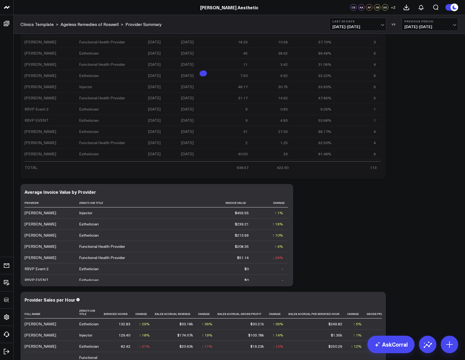
scroll to position [0, 0]
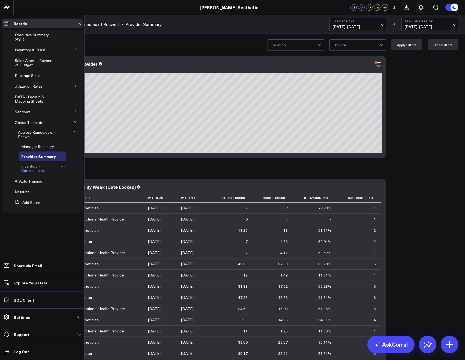
click at [30, 171] on span "Inventory - Consumables" at bounding box center [32, 168] width 23 height 10
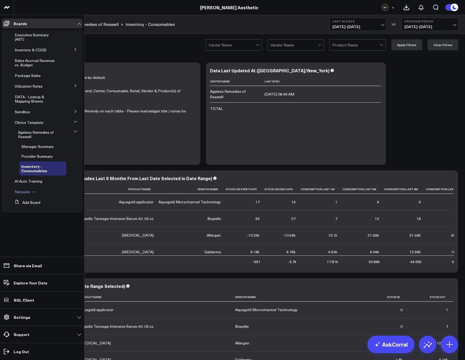
click at [25, 191] on span "Netsuite" at bounding box center [22, 191] width 15 height 5
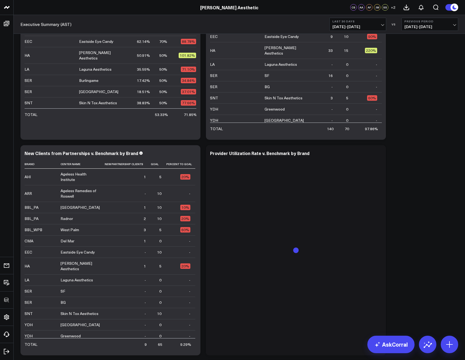
scroll to position [685, 0]
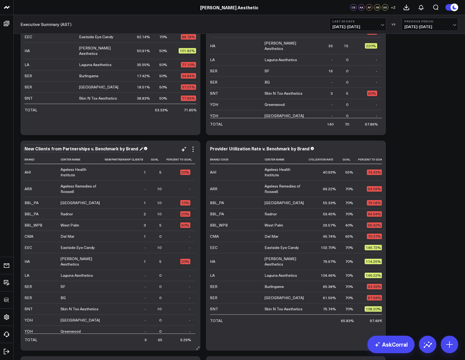
click at [40, 148] on div "New Clients from Partnerships v. Benchmark by Brand" at bounding box center [84, 148] width 118 height 6
click at [40, 148] on div "New Clients from Partnerships v. Benchmark by Brand" at bounding box center [82, 148] width 115 height 6
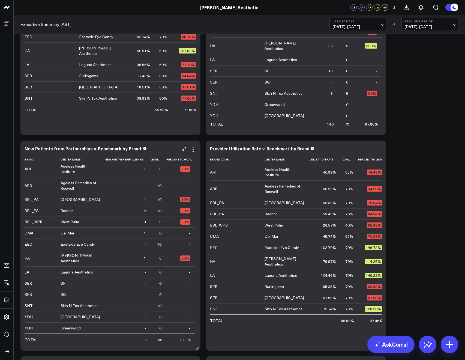
scroll to position [21, 0]
click at [192, 151] on icon at bounding box center [193, 149] width 7 height 7
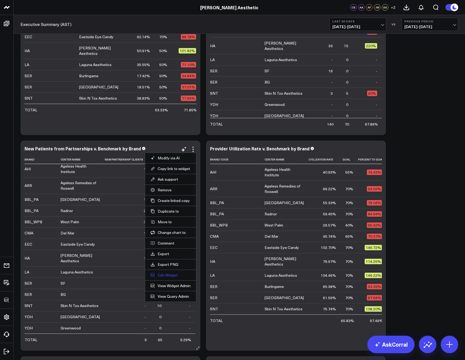
click at [165, 277] on button "Edit Widget" at bounding box center [170, 274] width 40 height 5
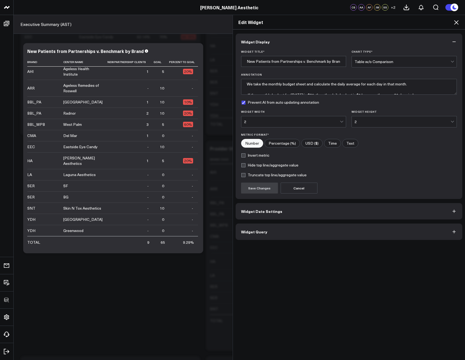
click at [264, 235] on button "Widget Query" at bounding box center [349, 231] width 227 height 16
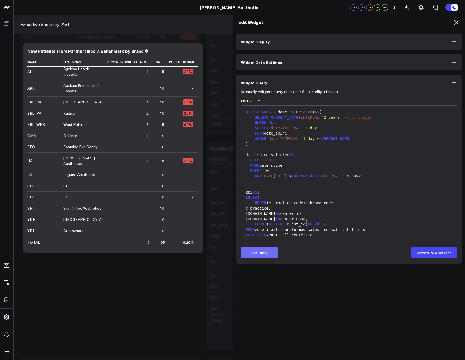
click at [255, 248] on button "Edit Query" at bounding box center [259, 252] width 37 height 11
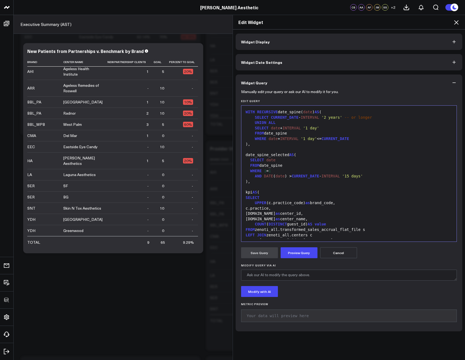
scroll to position [174, 0]
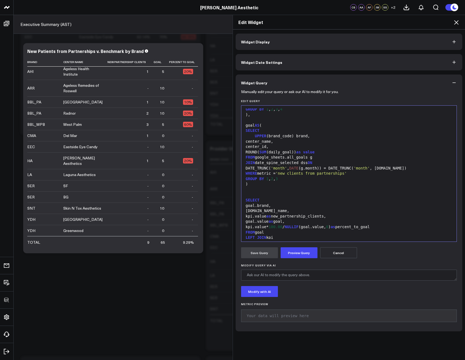
click at [321, 215] on div "kpi.value as new_partnership_clients," at bounding box center [349, 215] width 210 height 5
drag, startPoint x: 320, startPoint y: 216, endPoint x: 334, endPoint y: 216, distance: 14.7
click at [334, 216] on div "kpi.value as new_partnership_clients," at bounding box center [349, 215] width 210 height 5
click at [313, 203] on div "goal.brand," at bounding box center [349, 205] width 210 height 5
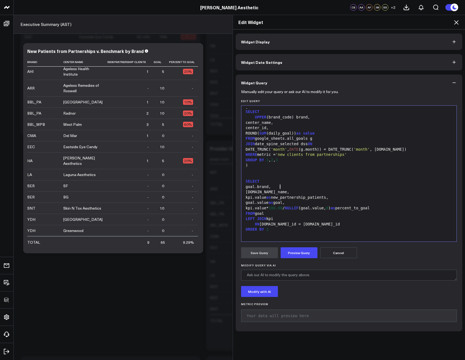
scroll to position [812, 0]
click at [296, 251] on button "Preview Query" at bounding box center [299, 252] width 37 height 11
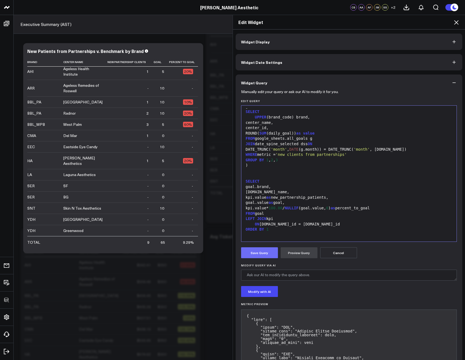
click at [257, 255] on button "Save Query" at bounding box center [259, 252] width 37 height 11
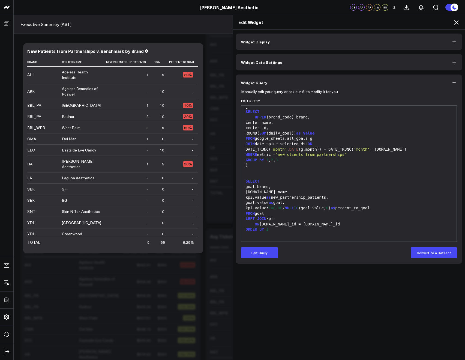
click at [453, 18] on div "Edit Widget" at bounding box center [349, 22] width 232 height 14
click at [454, 21] on icon at bounding box center [456, 22] width 7 height 7
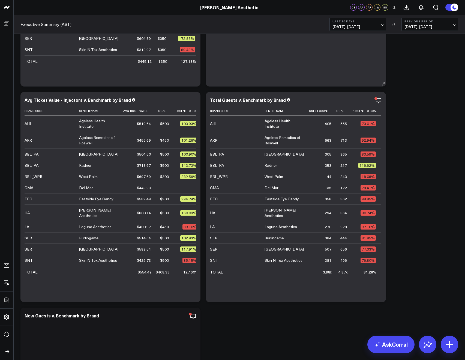
scroll to position [1192, 0]
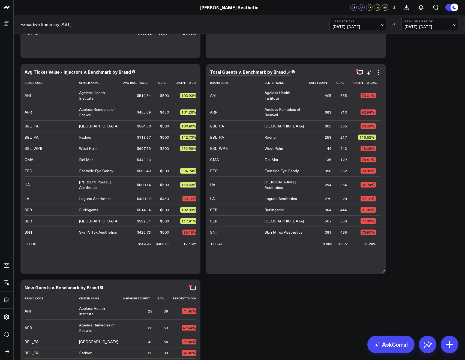
click at [225, 74] on div "Total Guests v. Benchmark by Brand" at bounding box center [250, 72] width 80 height 6
click at [225, 73] on div "Total Guests v. Benchmark by Brand" at bounding box center [248, 72] width 77 height 6
click at [40, 287] on div "New Guests v. Benchmark by Brand" at bounding box center [64, 287] width 79 height 6
click at [40, 287] on div "New Guests v. Benchmark by Brand" at bounding box center [63, 287] width 76 height 6
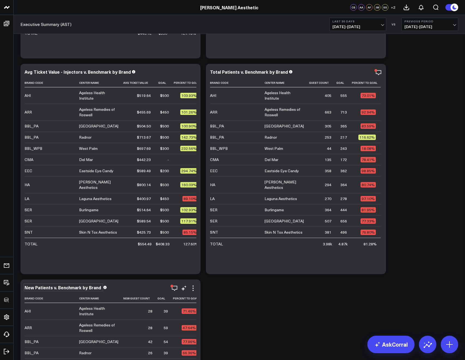
click at [172, 287] on icon "button" at bounding box center [174, 288] width 7 height 7
click at [174, 286] on icon "button" at bounding box center [174, 287] width 5 height 5
click at [177, 288] on icon "button" at bounding box center [174, 287] width 5 height 5
click at [176, 289] on icon "button" at bounding box center [174, 287] width 5 height 5
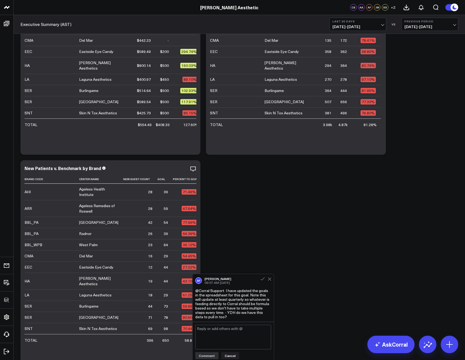
scroll to position [1332, 0]
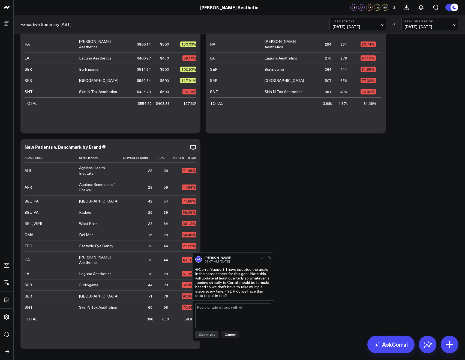
click at [262, 259] on icon at bounding box center [262, 257] width 5 height 5
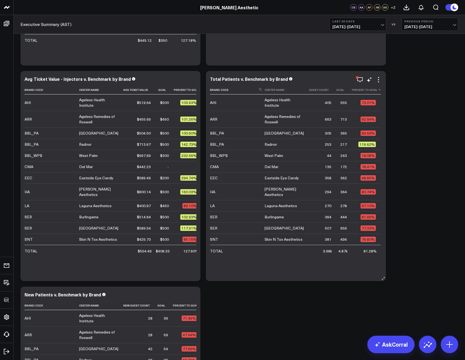
scroll to position [1181, 0]
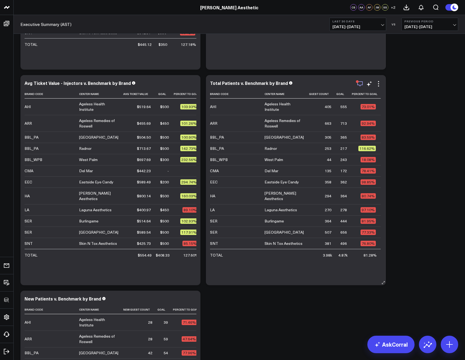
click at [362, 85] on icon "button" at bounding box center [360, 83] width 7 height 7
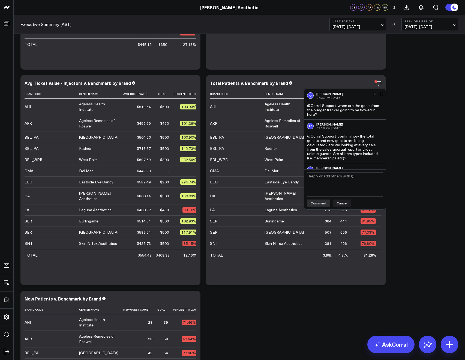
scroll to position [24, 0]
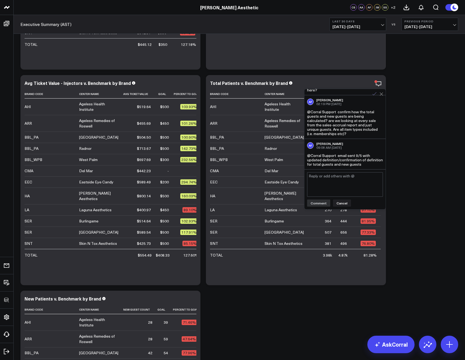
click at [374, 94] on icon at bounding box center [374, 93] width 5 height 5
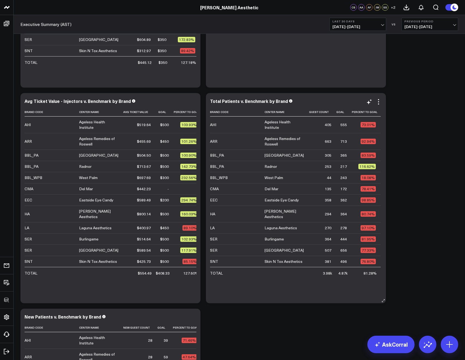
scroll to position [1157, 0]
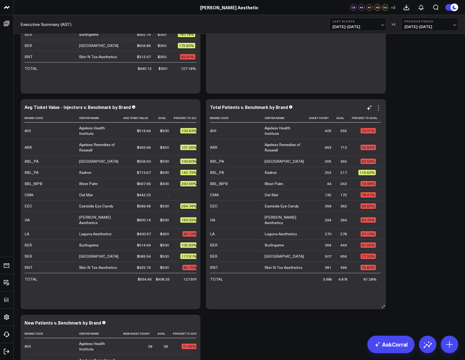
click at [376, 106] on icon at bounding box center [378, 107] width 7 height 7
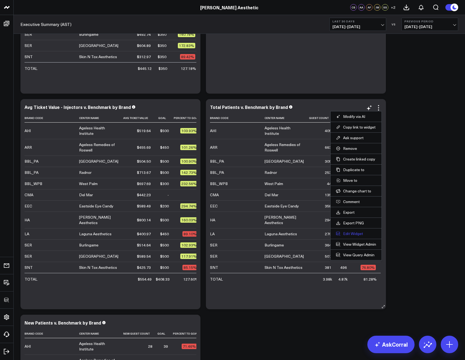
click at [348, 234] on button "Edit Widget" at bounding box center [356, 233] width 40 height 5
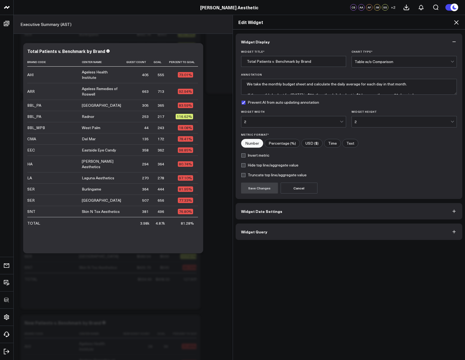
click at [260, 234] on button "Widget Query" at bounding box center [349, 231] width 227 height 16
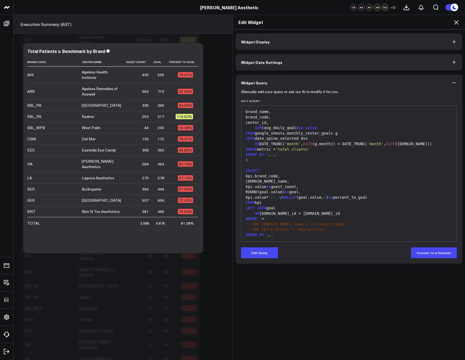
scroll to position [1249, 0]
click at [284, 186] on div "kpi.value as guest_count," at bounding box center [349, 186] width 210 height 5
click at [258, 248] on button "Edit Query" at bounding box center [259, 252] width 37 height 11
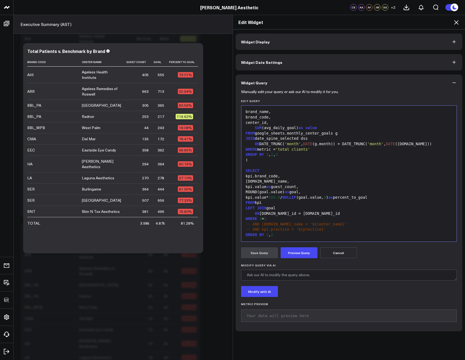
click at [285, 189] on div "kpi.value as guest_count," at bounding box center [349, 186] width 210 height 5
click at [284, 187] on div "kpi.value as guest_count," at bounding box center [349, 186] width 210 height 5
click at [282, 185] on div "kpi.value as guest_count," at bounding box center [349, 186] width 210 height 5
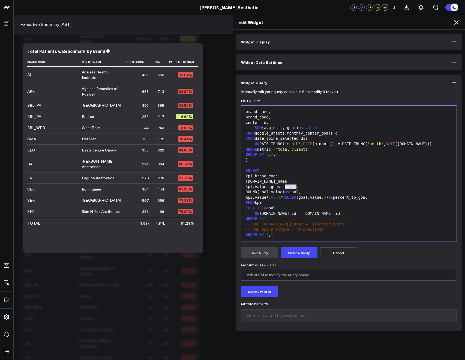
drag, startPoint x: 283, startPoint y: 187, endPoint x: 294, endPoint y: 186, distance: 10.7
click at [294, 186] on div "kpi.value as guest_count," at bounding box center [349, 186] width 210 height 5
click at [294, 251] on button "Preview Query" at bounding box center [299, 252] width 37 height 11
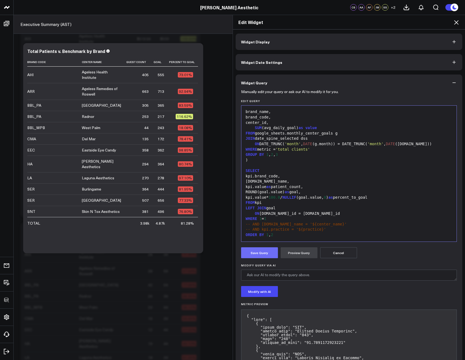
click at [257, 255] on button "Save Query" at bounding box center [259, 252] width 37 height 11
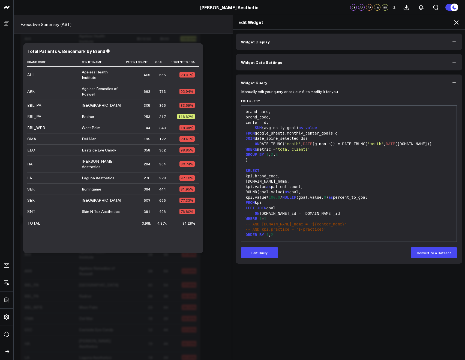
click at [457, 22] on icon at bounding box center [456, 22] width 7 height 7
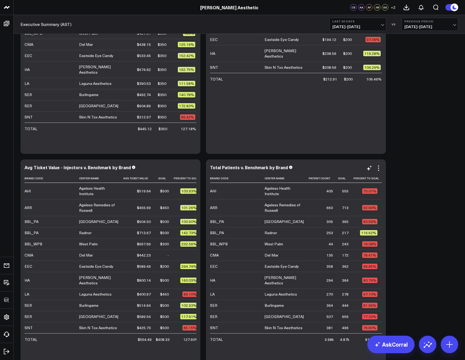
scroll to position [1220, 0]
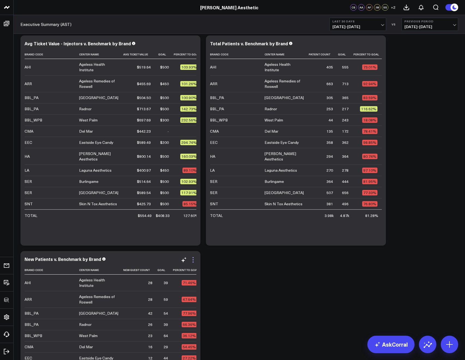
click at [195, 259] on icon at bounding box center [193, 259] width 7 height 7
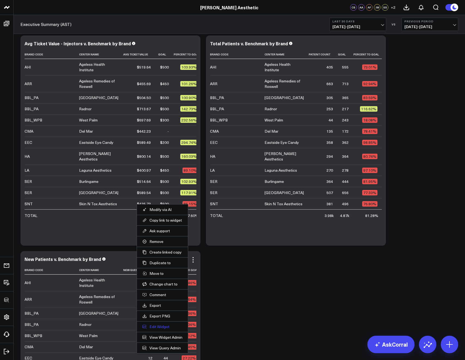
click at [156, 329] on button "Edit Widget" at bounding box center [162, 326] width 40 height 5
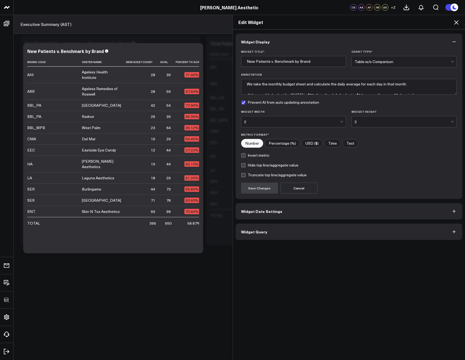
click at [290, 237] on button "Widget Query" at bounding box center [349, 231] width 227 height 16
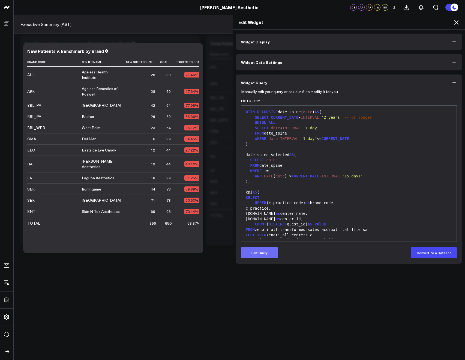
click at [263, 252] on button "Edit Query" at bounding box center [259, 252] width 37 height 11
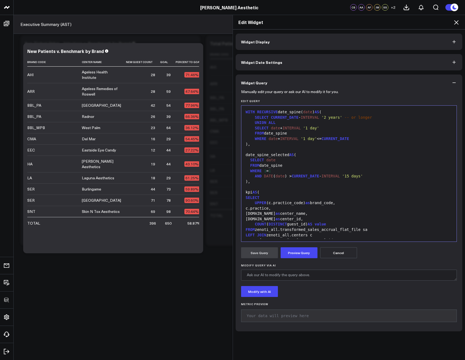
click at [336, 205] on div "UPPER (c.practice_code) as brand_code," at bounding box center [349, 202] width 210 height 5
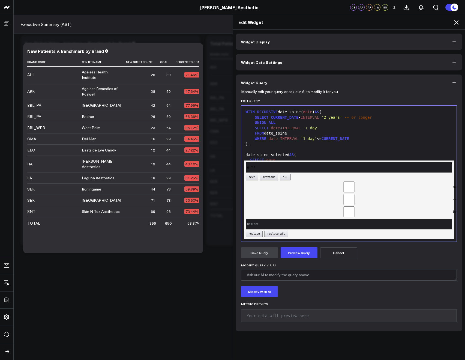
click at [444, 163] on input "guest" at bounding box center [349, 167] width 207 height 11
click at [447, 163] on input "guest" at bounding box center [349, 167] width 207 height 11
type input "guest"
click at [401, 139] on div "WHERE date + INTERVAL '1 day' <= CURRENT_DATE" at bounding box center [349, 138] width 210 height 5
click at [374, 138] on div "WHERE date + INTERVAL '1 day' <= CURRENT_DATE" at bounding box center [349, 138] width 210 height 5
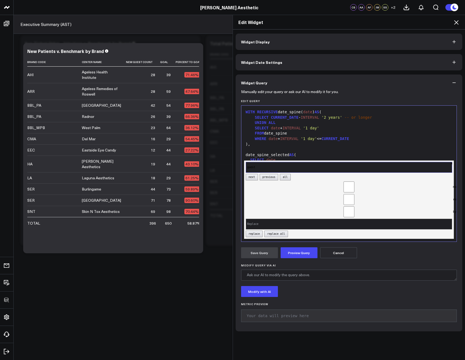
click at [272, 166] on input "guest" at bounding box center [349, 167] width 207 height 11
click at [446, 166] on input "guest" at bounding box center [349, 167] width 207 height 11
click at [450, 161] on button "×" at bounding box center [451, 163] width 2 height 5
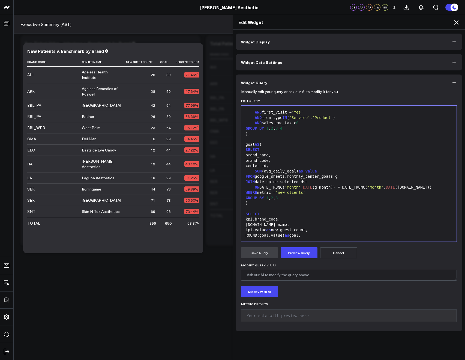
scroll to position [198, 0]
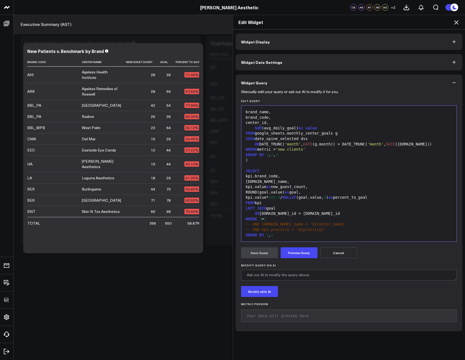
click at [292, 187] on div "kpi.value as new_guest_count," at bounding box center [349, 186] width 210 height 5
drag, startPoint x: 291, startPoint y: 186, endPoint x: 303, endPoint y: 186, distance: 12.0
click at [303, 186] on div "kpi.value as new_guest_count," at bounding box center [349, 186] width 210 height 5
click at [303, 177] on div "kpi.brand_code," at bounding box center [349, 175] width 210 height 5
click at [285, 248] on button "Preview Query" at bounding box center [299, 252] width 37 height 11
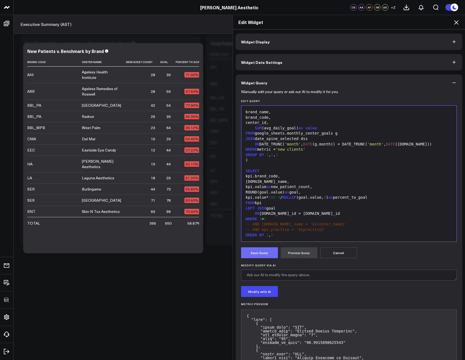
click at [260, 256] on button "Save Query" at bounding box center [259, 252] width 37 height 11
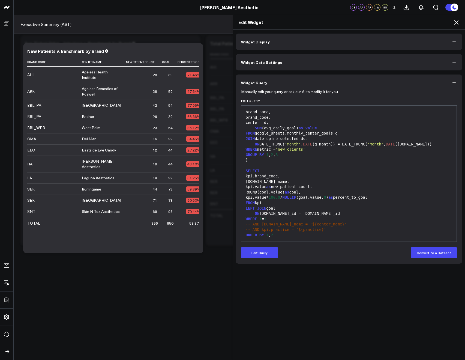
click at [454, 23] on icon at bounding box center [456, 22] width 7 height 7
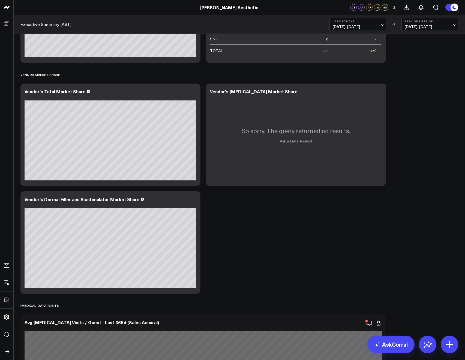
scroll to position [4090, 0]
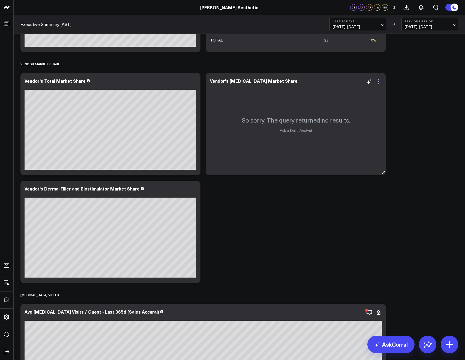
click at [376, 84] on icon at bounding box center [378, 81] width 7 height 7
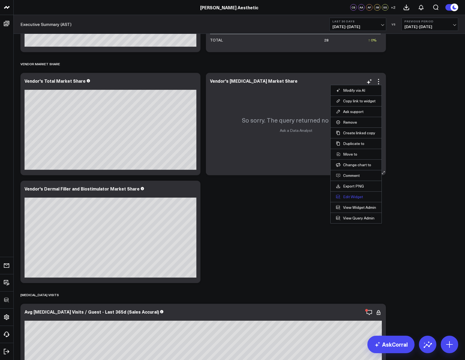
click at [349, 195] on button "Edit Widget" at bounding box center [356, 196] width 40 height 5
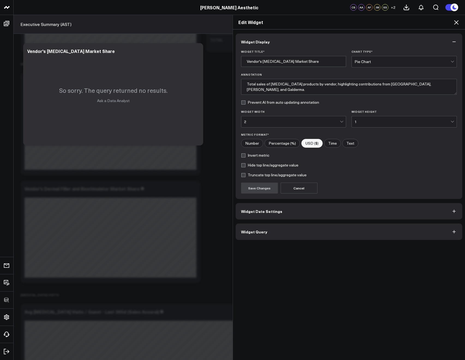
click at [233, 231] on div "Widget Display Widget Title * Vendor's Neurotoxin Market Share Chart Type * Pie…" at bounding box center [349, 194] width 232 height 330
click at [241, 231] on span "Widget Query" at bounding box center [254, 231] width 26 height 4
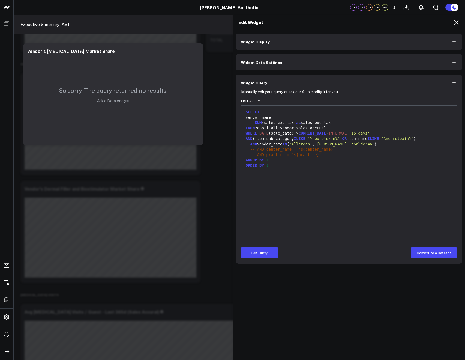
click at [454, 21] on icon at bounding box center [456, 22] width 4 height 4
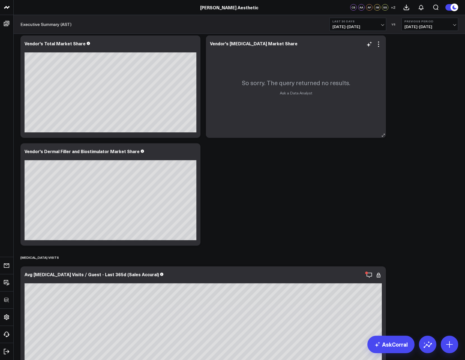
scroll to position [4120, 0]
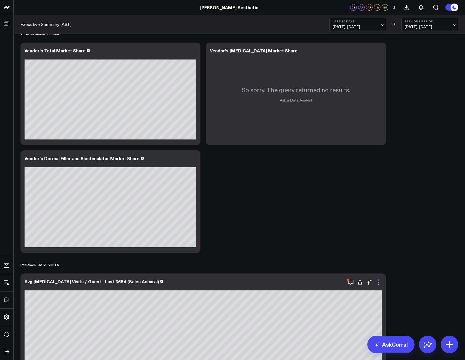
click at [377, 284] on icon at bounding box center [378, 282] width 7 height 7
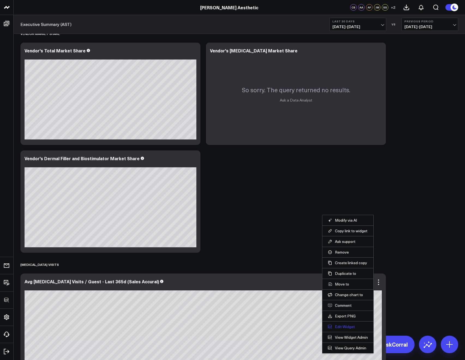
click at [338, 327] on button "Edit Widget" at bounding box center [348, 326] width 40 height 5
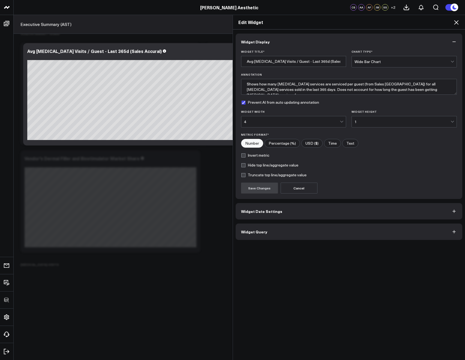
click at [273, 237] on button "Widget Query" at bounding box center [349, 231] width 227 height 16
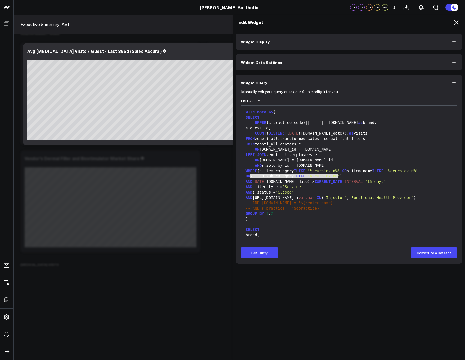
drag, startPoint x: 248, startPoint y: 176, endPoint x: 335, endPoint y: 174, distance: 86.4
click at [335, 174] on div "WHERE (s.item_category ILIKE '%neurotoxin%' OR s.item_name ILIKE '%neurotoxin%'…" at bounding box center [349, 173] width 210 height 11
drag, startPoint x: 427, startPoint y: 169, endPoint x: 335, endPoint y: 174, distance: 92.6
click at [335, 174] on div "WHERE (s.item_category ILIKE '%neurotoxin%' OR s.item_name ILIKE '%neurotoxin%'…" at bounding box center [349, 173] width 210 height 11
copy div "OR s.item_sub_category ILIKE '%neurotoxin%'"
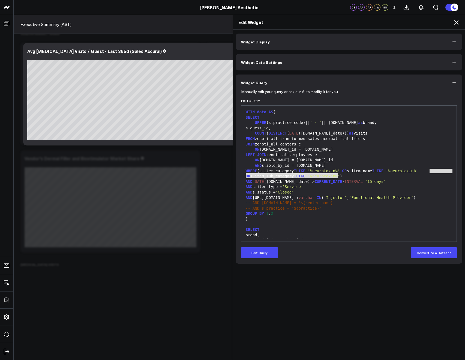
click at [458, 22] on icon at bounding box center [456, 22] width 7 height 7
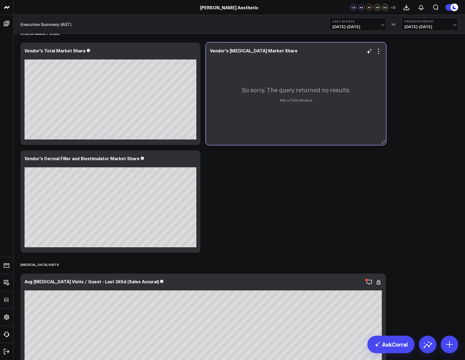
click at [333, 136] on div "So sorry. The query returned no results. Ask a Data Analyst" at bounding box center [296, 94] width 180 height 102
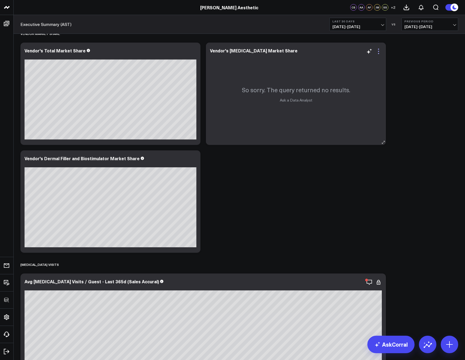
click at [380, 56] on div "So sorry. The query returned no results. Ask a Data Analyst" at bounding box center [296, 94] width 180 height 102
click at [380, 55] on div "So sorry. The query returned no results. Ask a Data Analyst" at bounding box center [296, 94] width 180 height 102
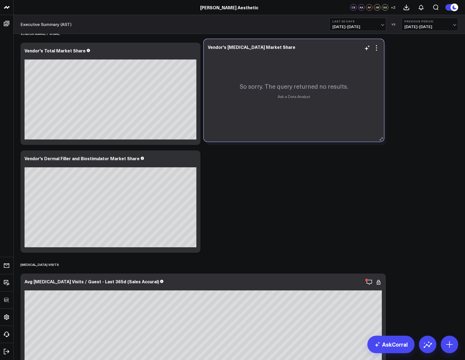
click at [378, 53] on div "Modify via AI Copy link to widget Ask support Remove Create linked copy Executi…" at bounding box center [294, 90] width 180 height 102
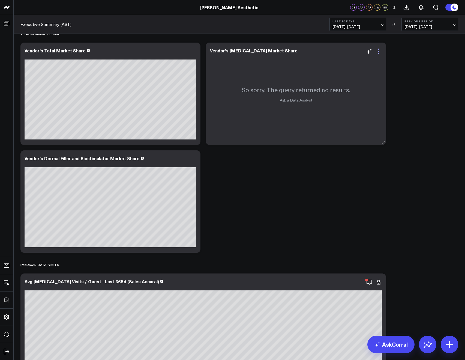
click at [378, 52] on icon at bounding box center [378, 51] width 1 height 1
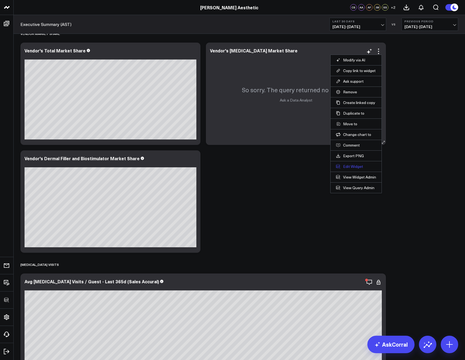
click at [353, 167] on button "Edit Widget" at bounding box center [356, 166] width 40 height 5
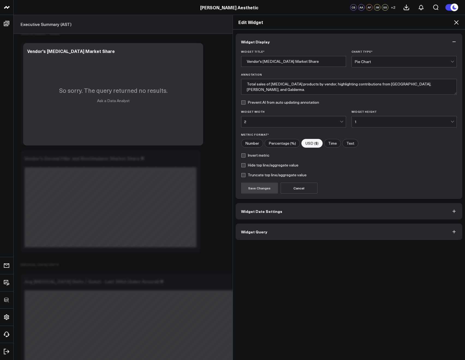
click at [248, 226] on button "Widget Query" at bounding box center [349, 231] width 227 height 16
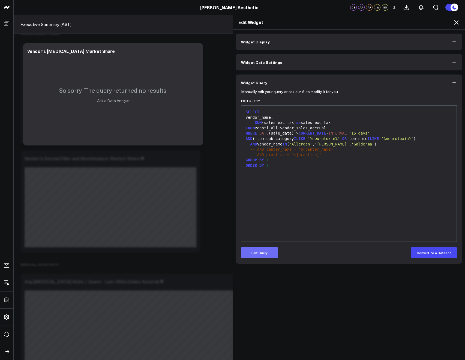
click at [254, 254] on button "Edit Query" at bounding box center [259, 252] width 37 height 11
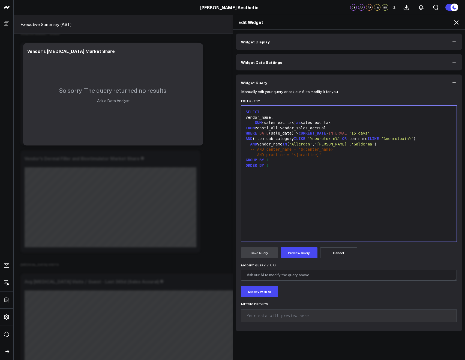
click at [413, 138] on span "'%neurotoxin%'" at bounding box center [397, 138] width 32 height 4
drag, startPoint x: 248, startPoint y: 145, endPoint x: 242, endPoint y: 144, distance: 6.3
click at [244, 144] on div "AND (item_sub_category ILIKE '%neurotoxin%' OR item_name ILIKE '%neurotoxin%' O…" at bounding box center [349, 141] width 210 height 11
click at [318, 157] on div "-- AND practice = '$ { practice } '" at bounding box center [349, 154] width 210 height 5
drag, startPoint x: 366, startPoint y: 145, endPoint x: 248, endPoint y: 143, distance: 118.6
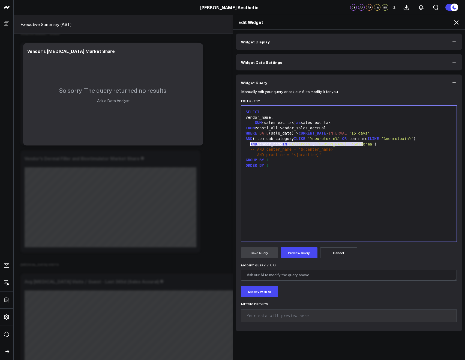
click at [248, 143] on div "AND vendor_name IN ( 'Allergan' , 'Merz' , 'Galderma' )" at bounding box center [349, 143] width 210 height 5
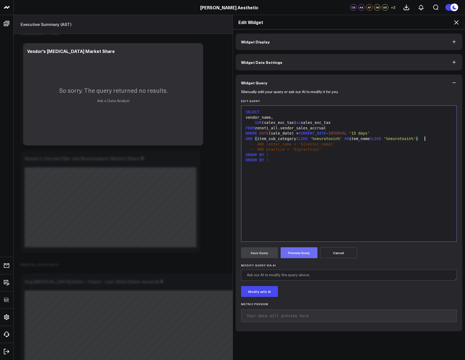
click at [290, 247] on button "Preview Query" at bounding box center [299, 252] width 37 height 11
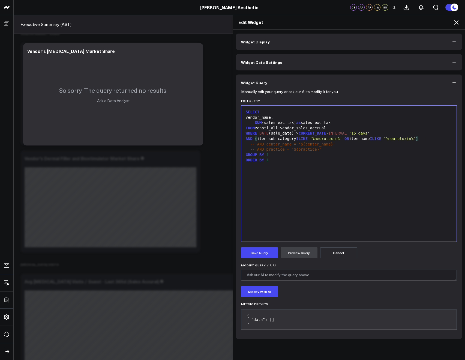
click at [425, 137] on div "AND ( item_sub_category ILIKE '%neurotoxin%' OR item_name ILIKE '%neurotoxin%' )" at bounding box center [349, 138] width 210 height 5
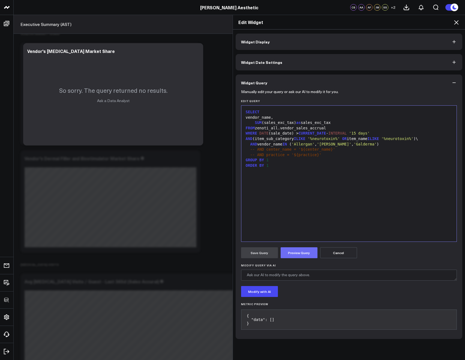
click at [291, 251] on button "Preview Query" at bounding box center [299, 252] width 37 height 11
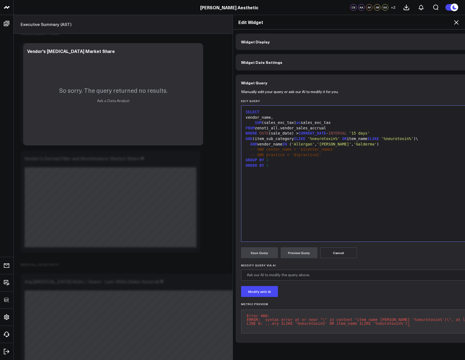
drag, startPoint x: 320, startPoint y: 252, endPoint x: 323, endPoint y: 252, distance: 3.0
click at [323, 252] on button "Cancel" at bounding box center [338, 252] width 37 height 11
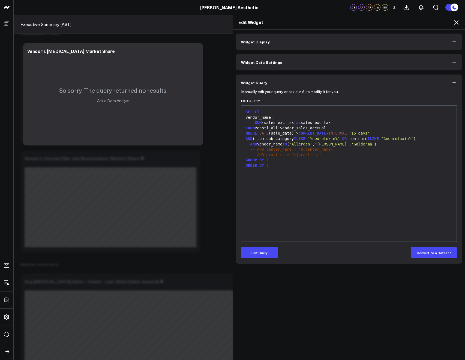
click at [455, 23] on icon at bounding box center [456, 22] width 4 height 4
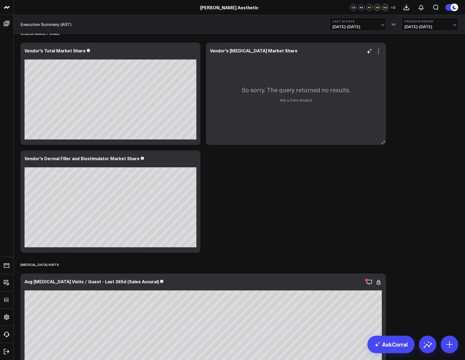
click at [377, 52] on icon at bounding box center [378, 51] width 7 height 7
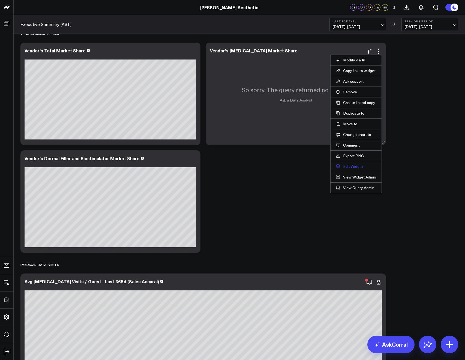
click at [344, 164] on button "Edit Widget" at bounding box center [356, 166] width 40 height 5
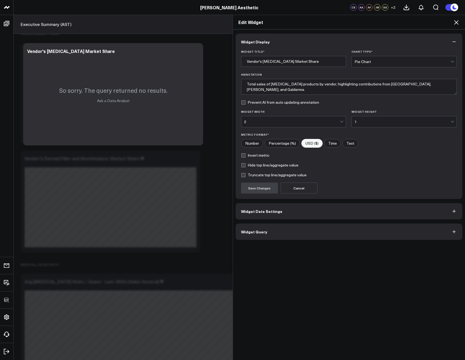
click at [258, 234] on button "Widget Query" at bounding box center [349, 231] width 227 height 16
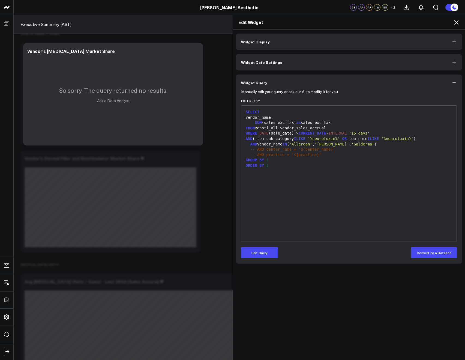
click at [455, 23] on icon at bounding box center [456, 22] width 4 height 4
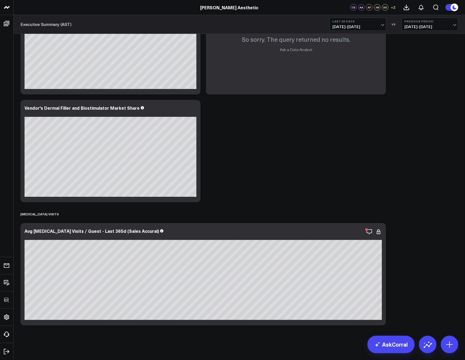
scroll to position [4170, 0]
click at [80, 232] on div "Avg Neurotoxin Visits / Guest - Last 365d (Sales Accural)" at bounding box center [94, 231] width 139 height 6
click at [79, 231] on div "Avg Neurotoxin Visits / Guest - Last 365d (Sales Accural)" at bounding box center [92, 231] width 135 height 6
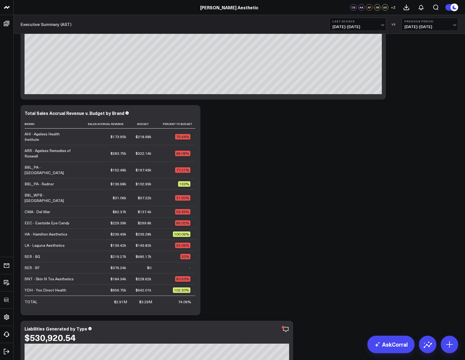
scroll to position [0, 0]
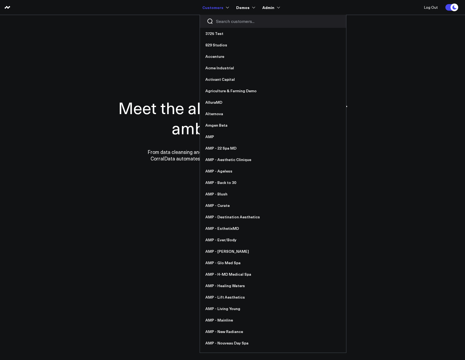
click at [219, 20] on input "Search customers input" at bounding box center [277, 21] width 123 height 6
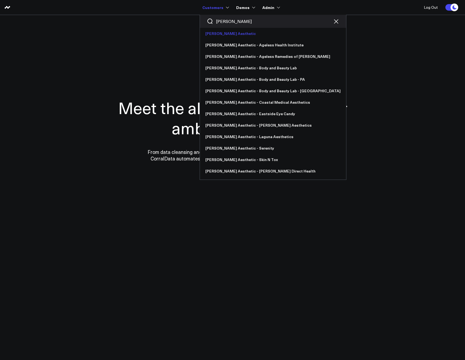
type input "[PERSON_NAME]"
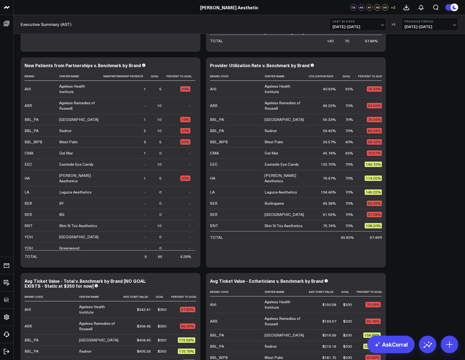
scroll to position [774, 0]
